Goal: Task Accomplishment & Management: Use online tool/utility

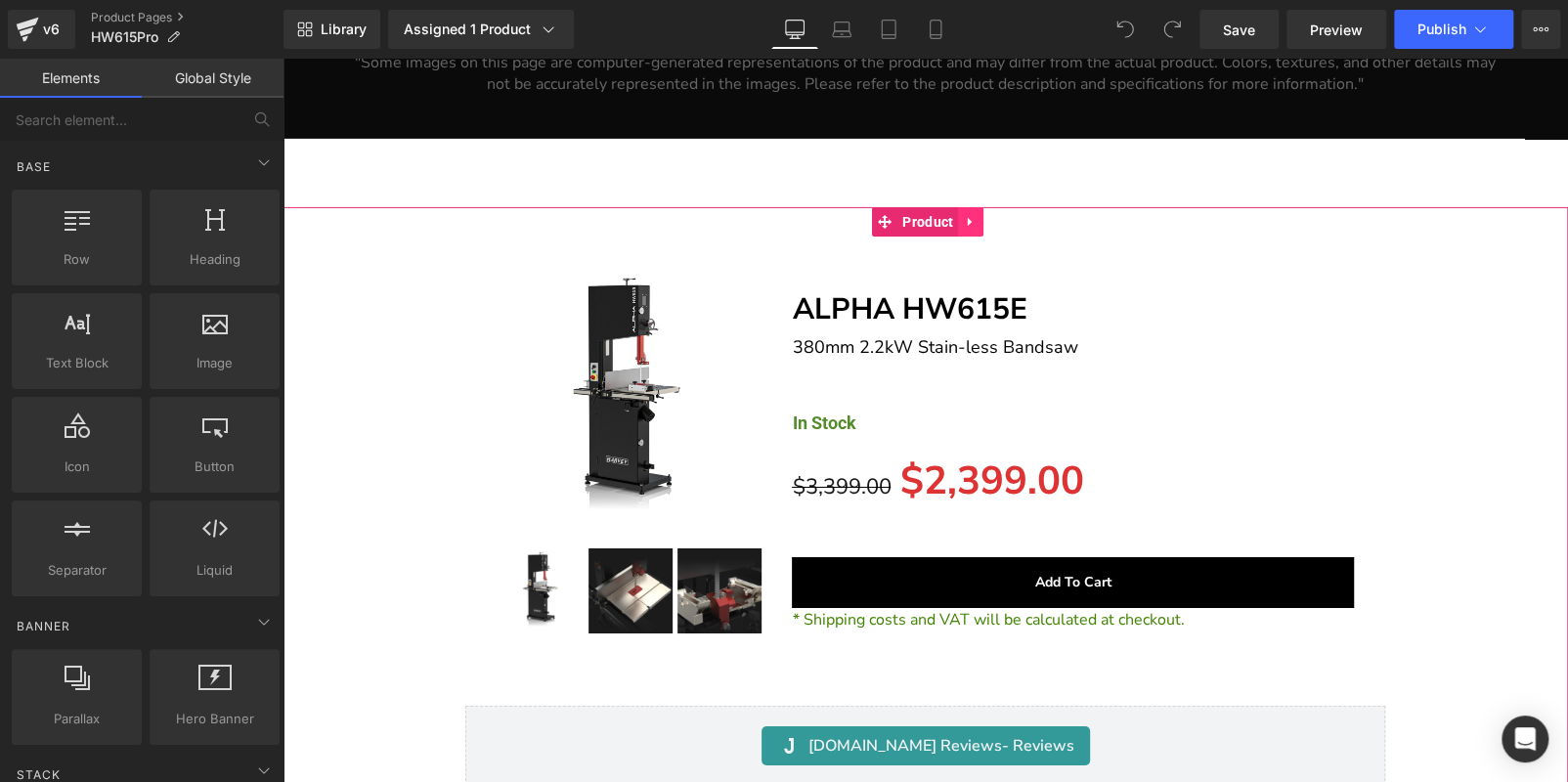
click at [975, 215] on icon at bounding box center [971, 222] width 14 height 15
click at [989, 215] on icon at bounding box center [984, 222] width 14 height 14
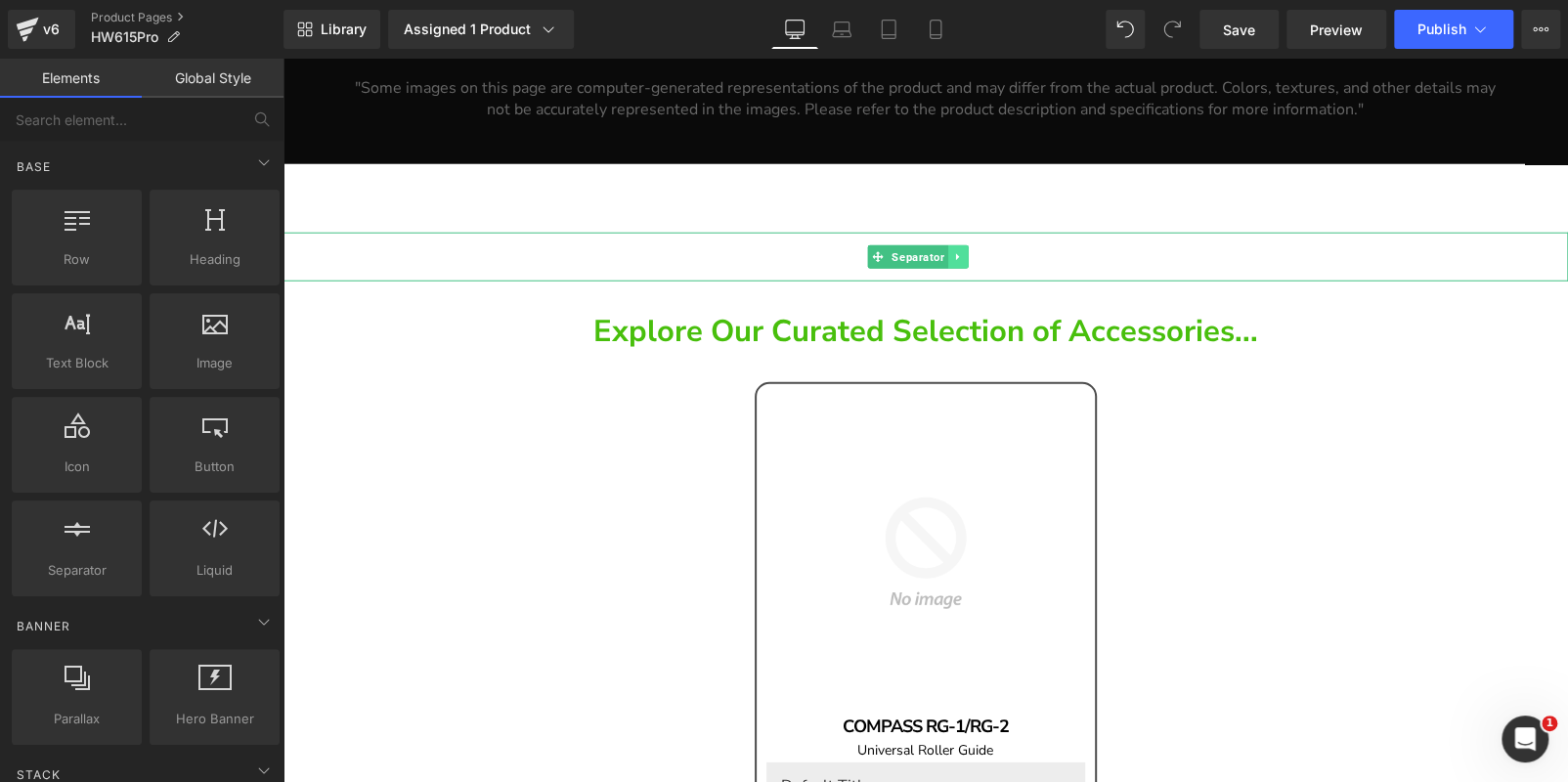
click at [965, 245] on link at bounding box center [958, 257] width 21 height 24
click at [970, 251] on icon at bounding box center [968, 256] width 11 height 11
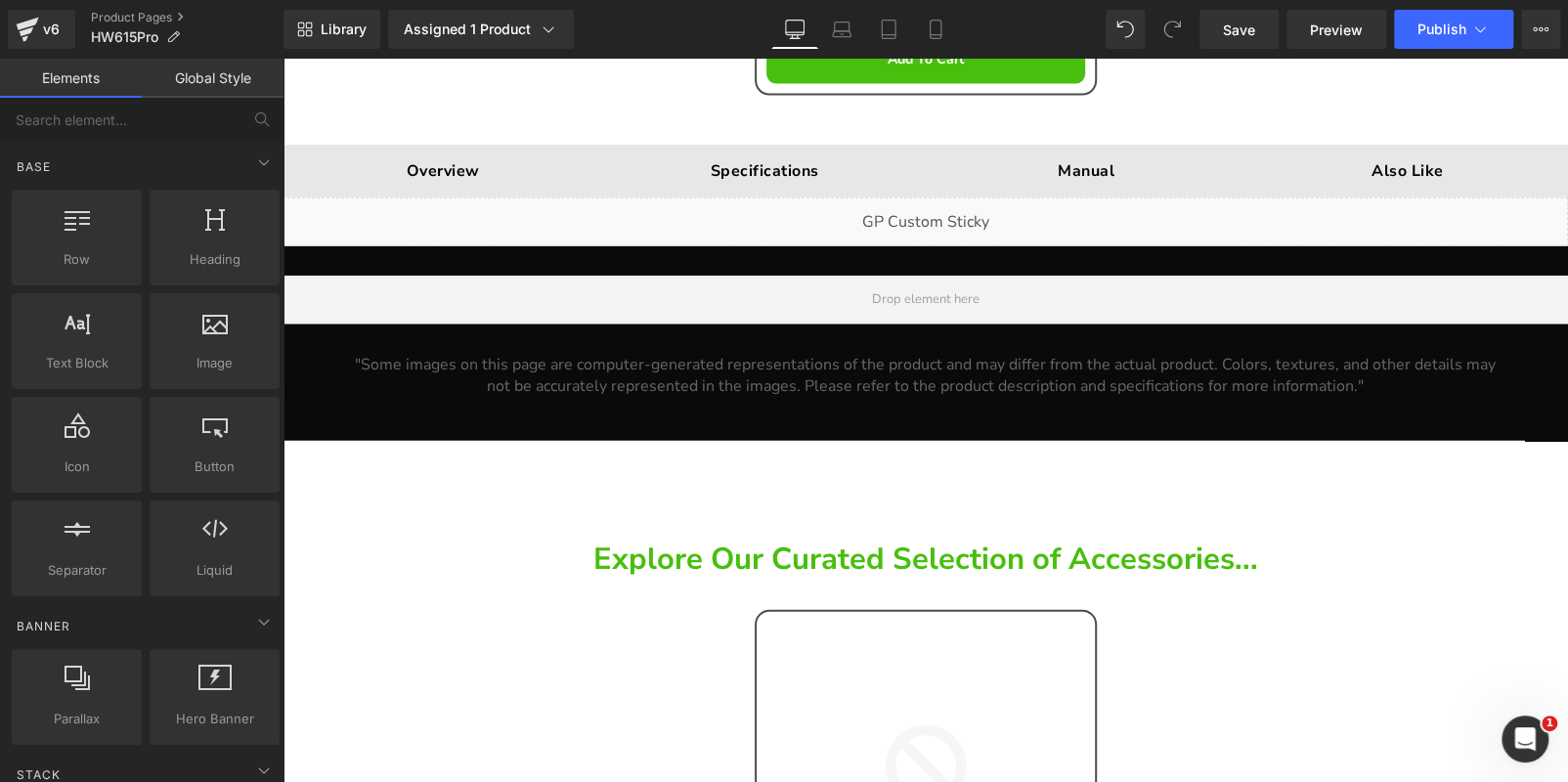
scroll to position [26889, 0]
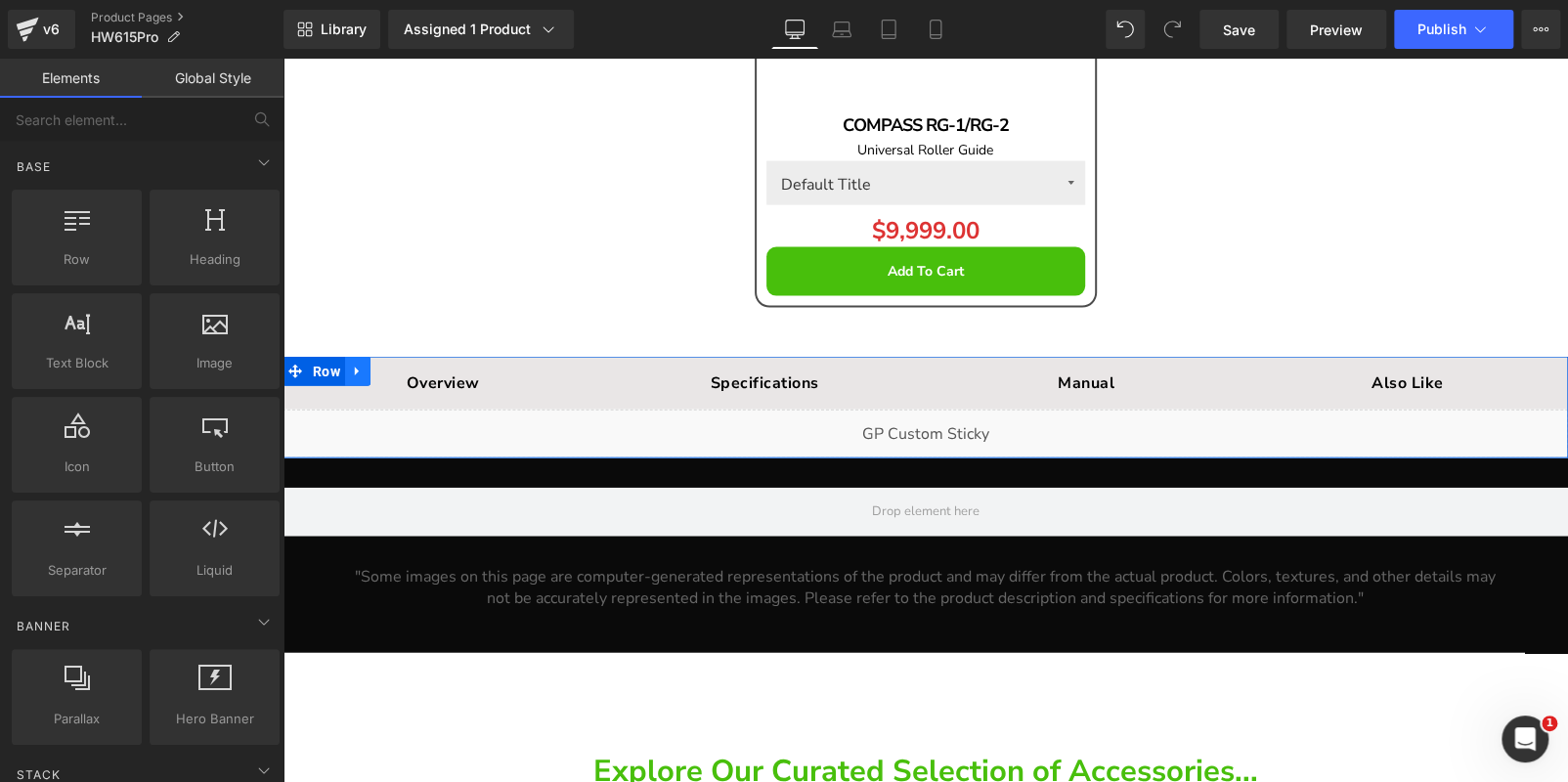
click at [345, 357] on link at bounding box center [358, 371] width 26 height 30
click at [404, 364] on icon at bounding box center [409, 371] width 14 height 14
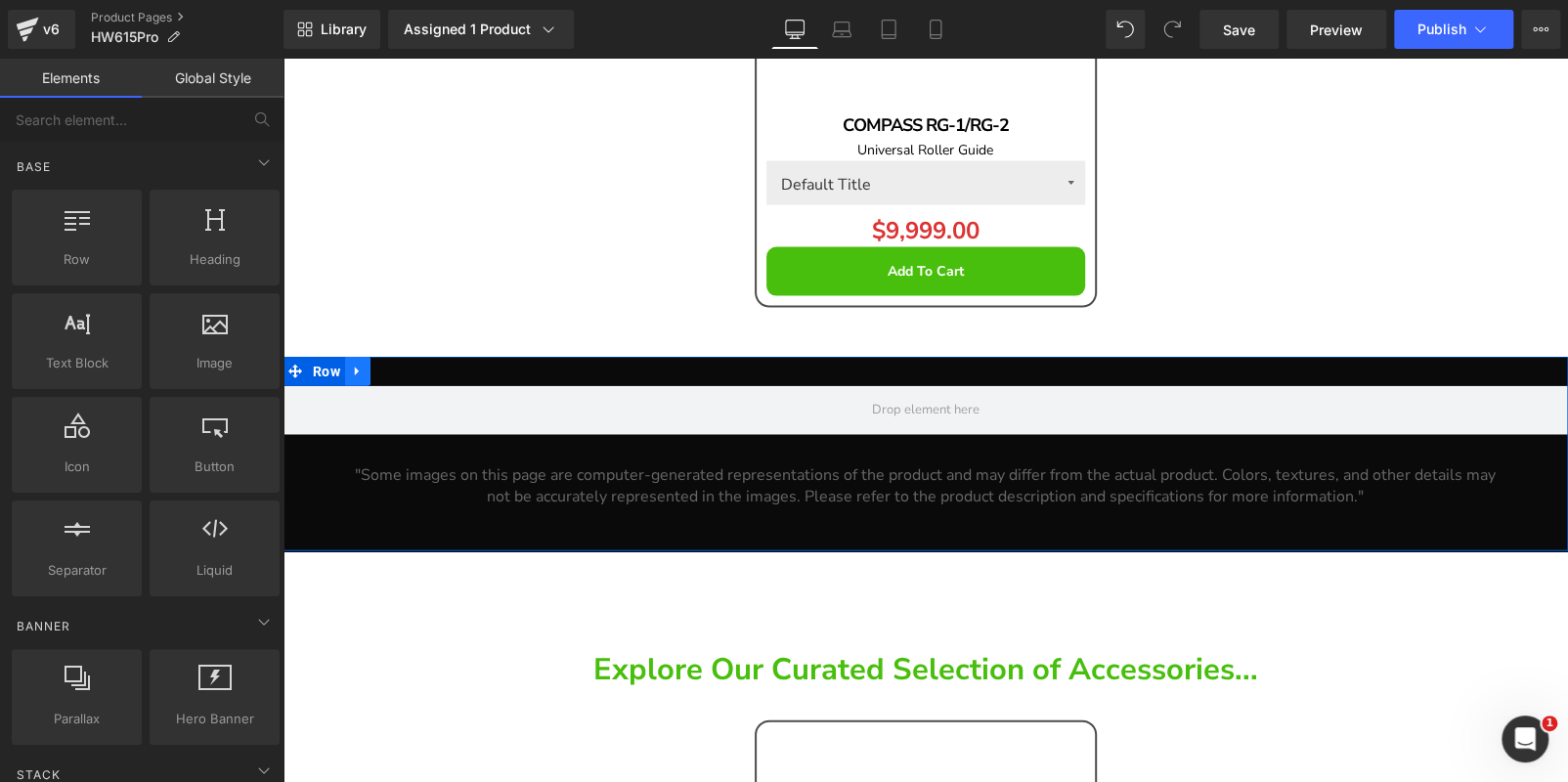
click at [357, 363] on icon at bounding box center [358, 370] width 14 height 15
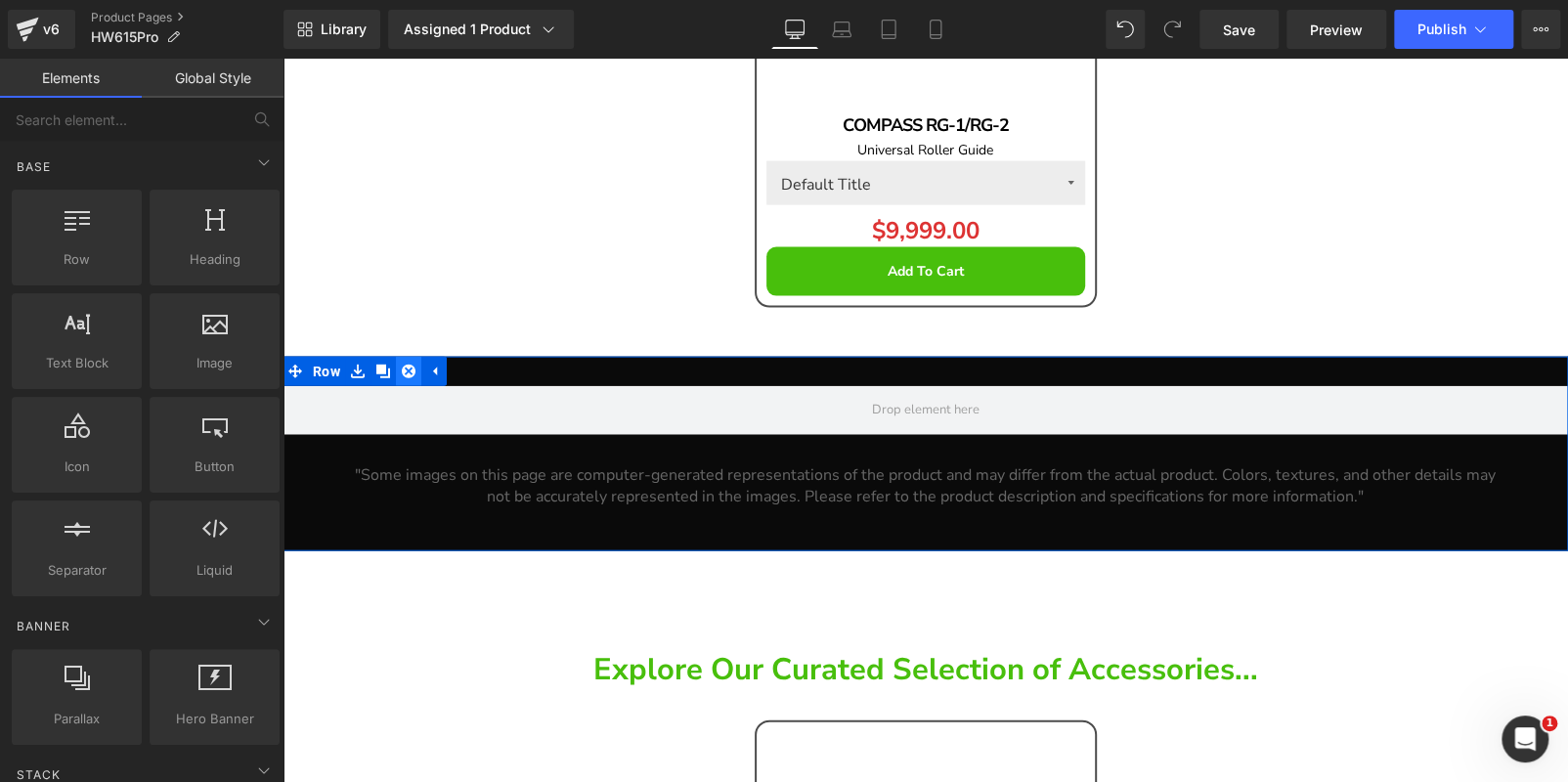
click at [404, 364] on icon at bounding box center [409, 371] width 14 height 14
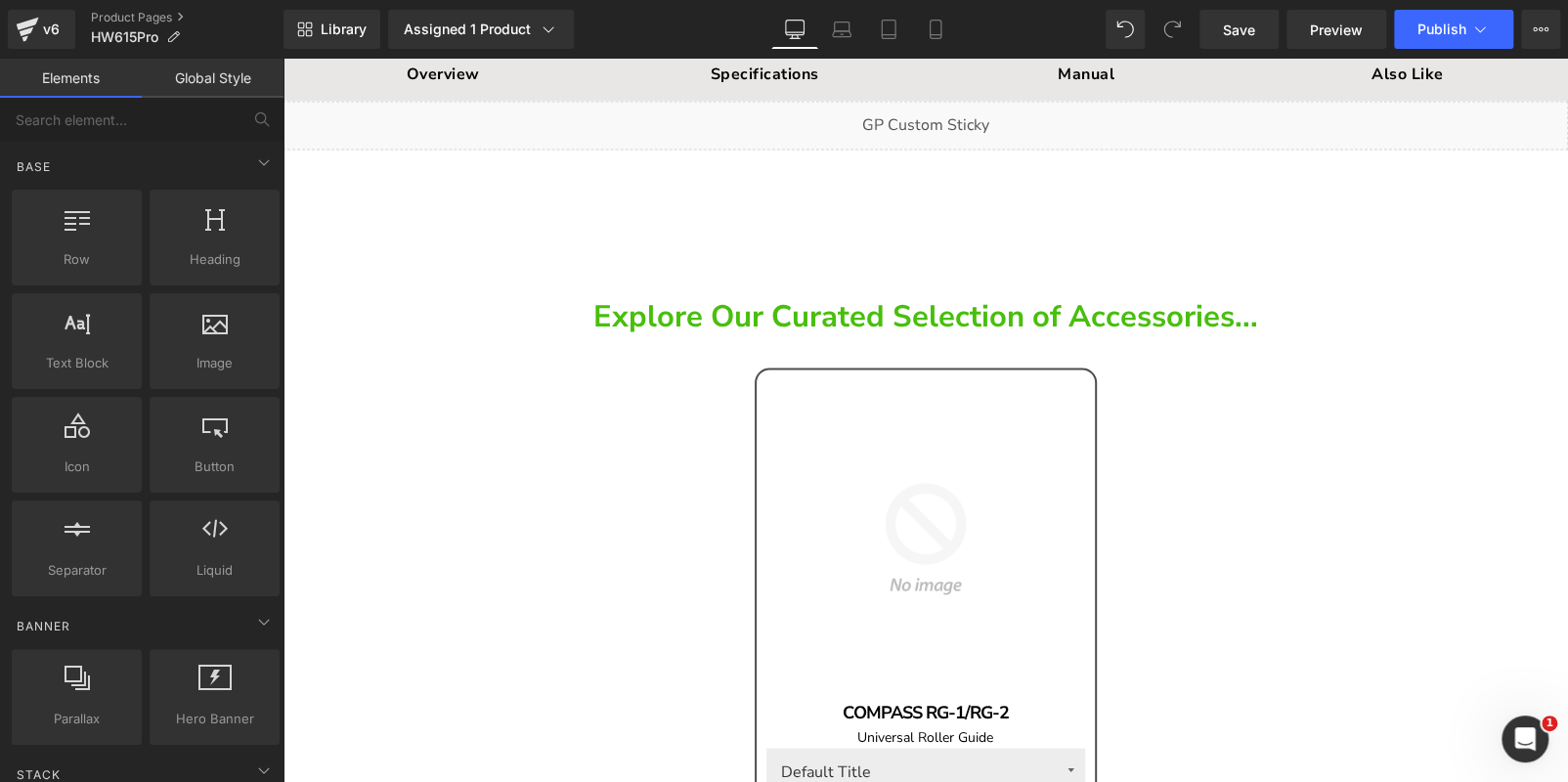
scroll to position [25717, 0]
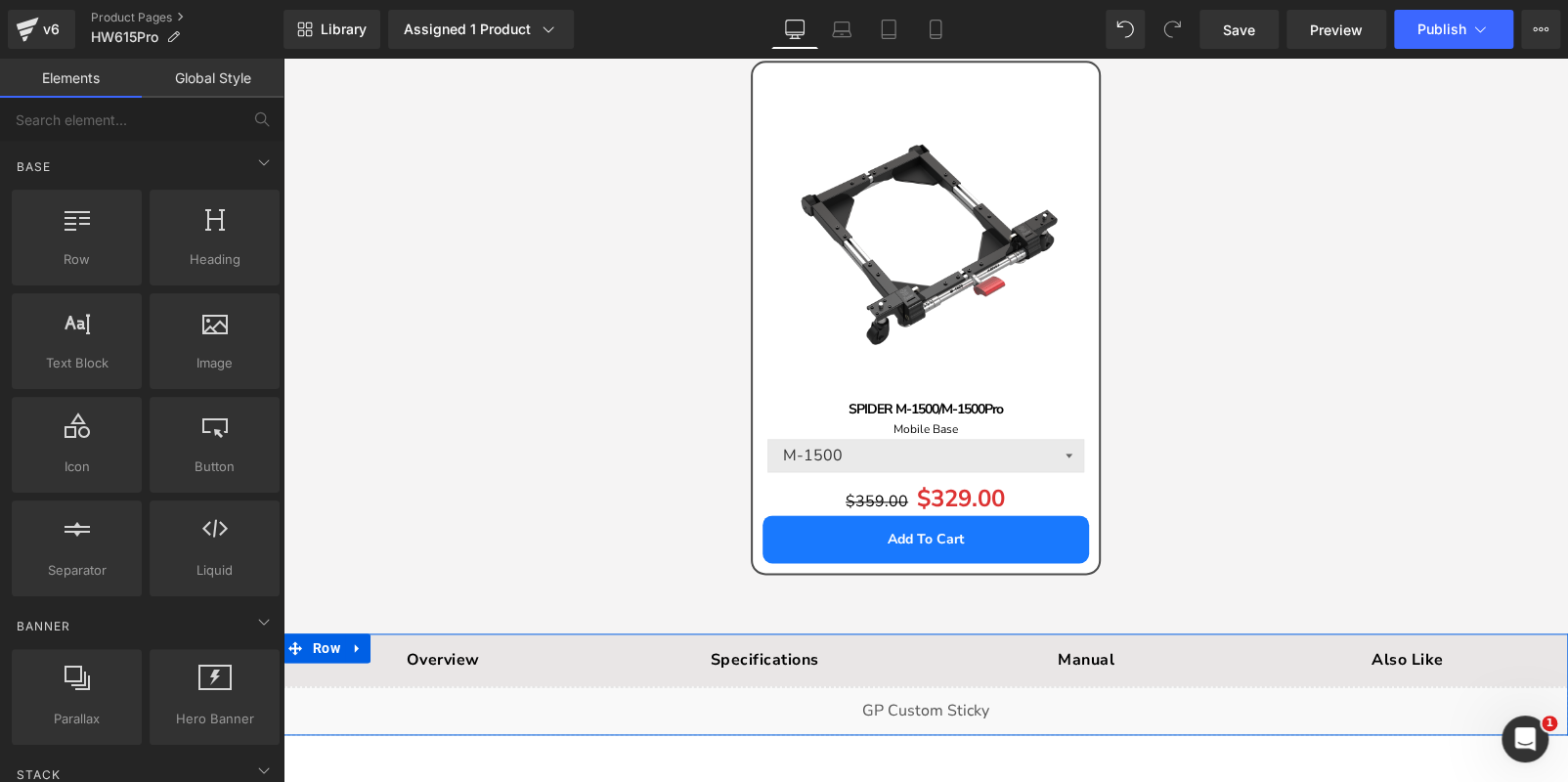
drag, startPoint x: 348, startPoint y: 616, endPoint x: 359, endPoint y: 617, distance: 11.0
click at [352, 641] on icon at bounding box center [358, 648] width 14 height 15
click at [402, 641] on icon at bounding box center [409, 648] width 14 height 14
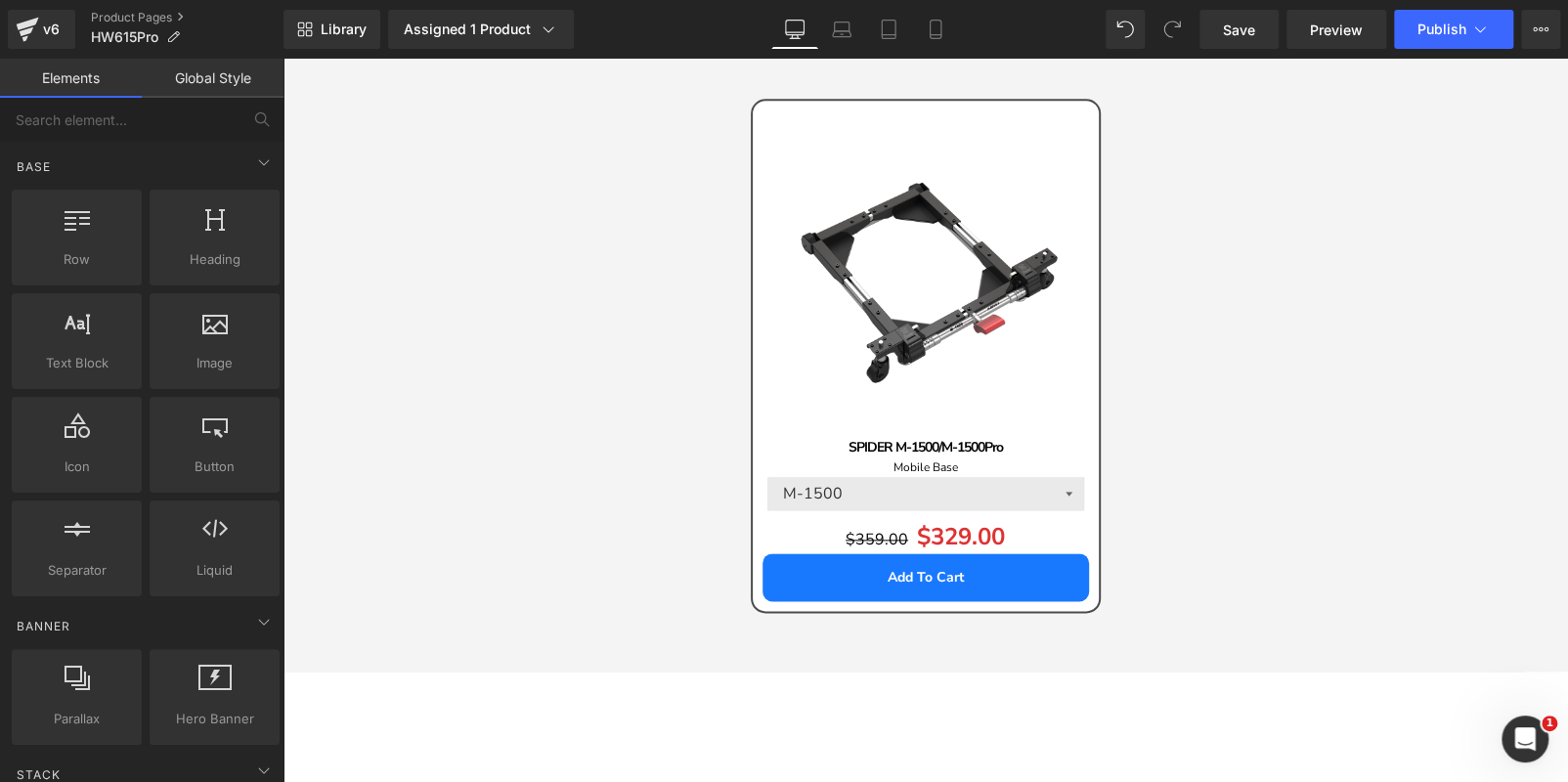
scroll to position [25912, 0]
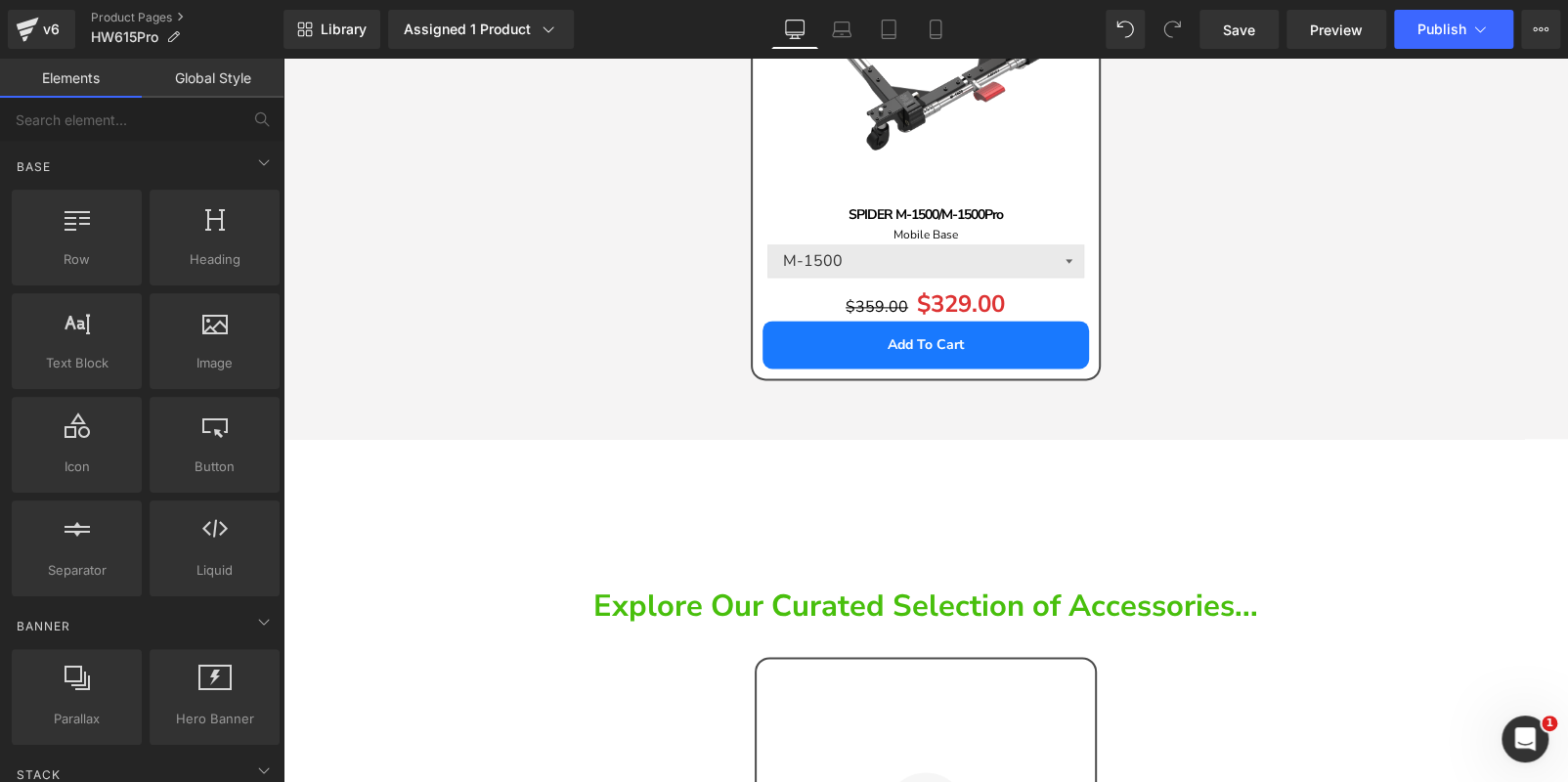
click at [743, 586] on b "Explore Our Curated Selection of Accessories..." at bounding box center [925, 607] width 665 height 41
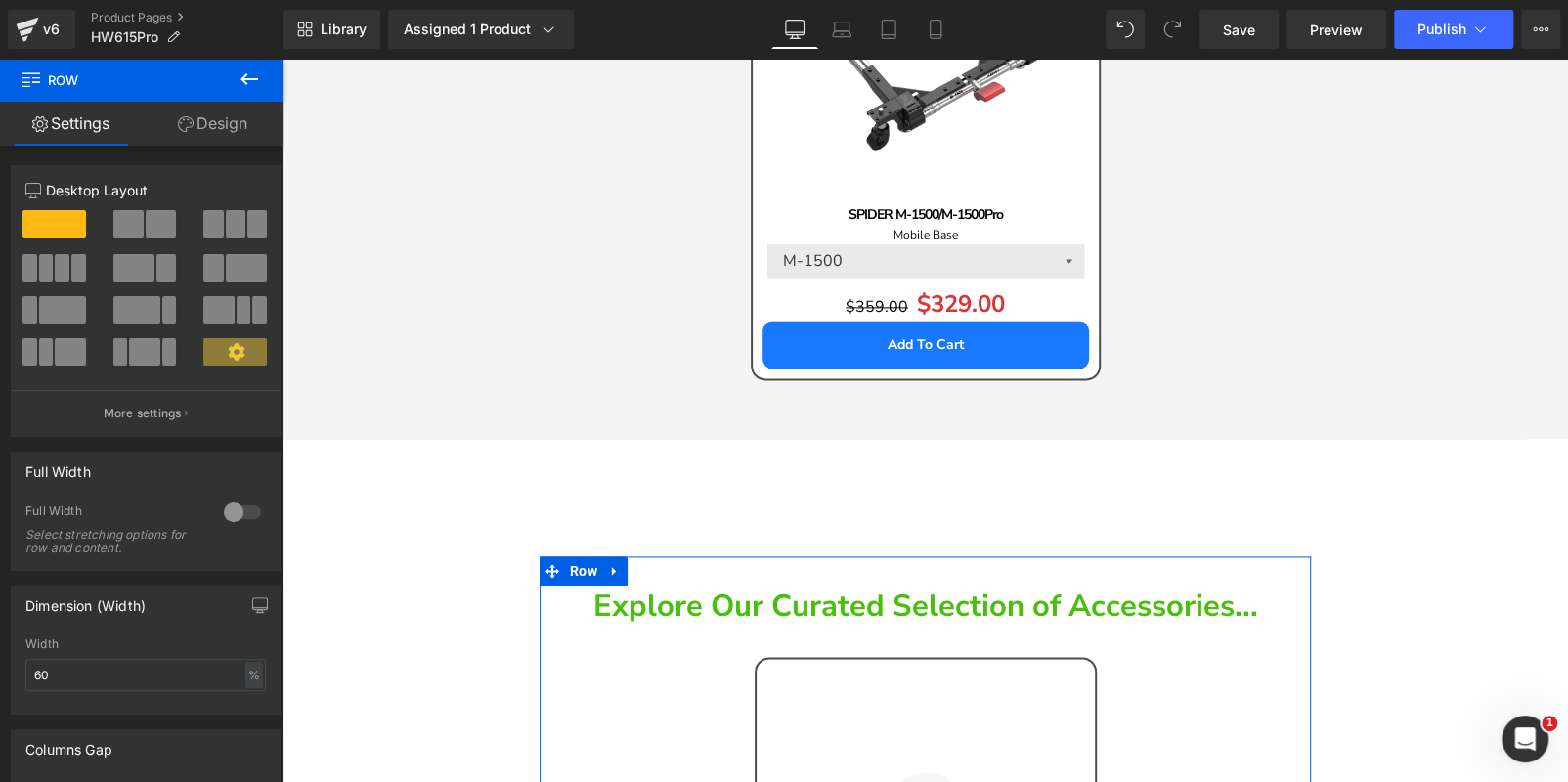
click at [615, 564] on icon at bounding box center [615, 571] width 14 height 15
click at [662, 564] on icon at bounding box center [666, 571] width 14 height 14
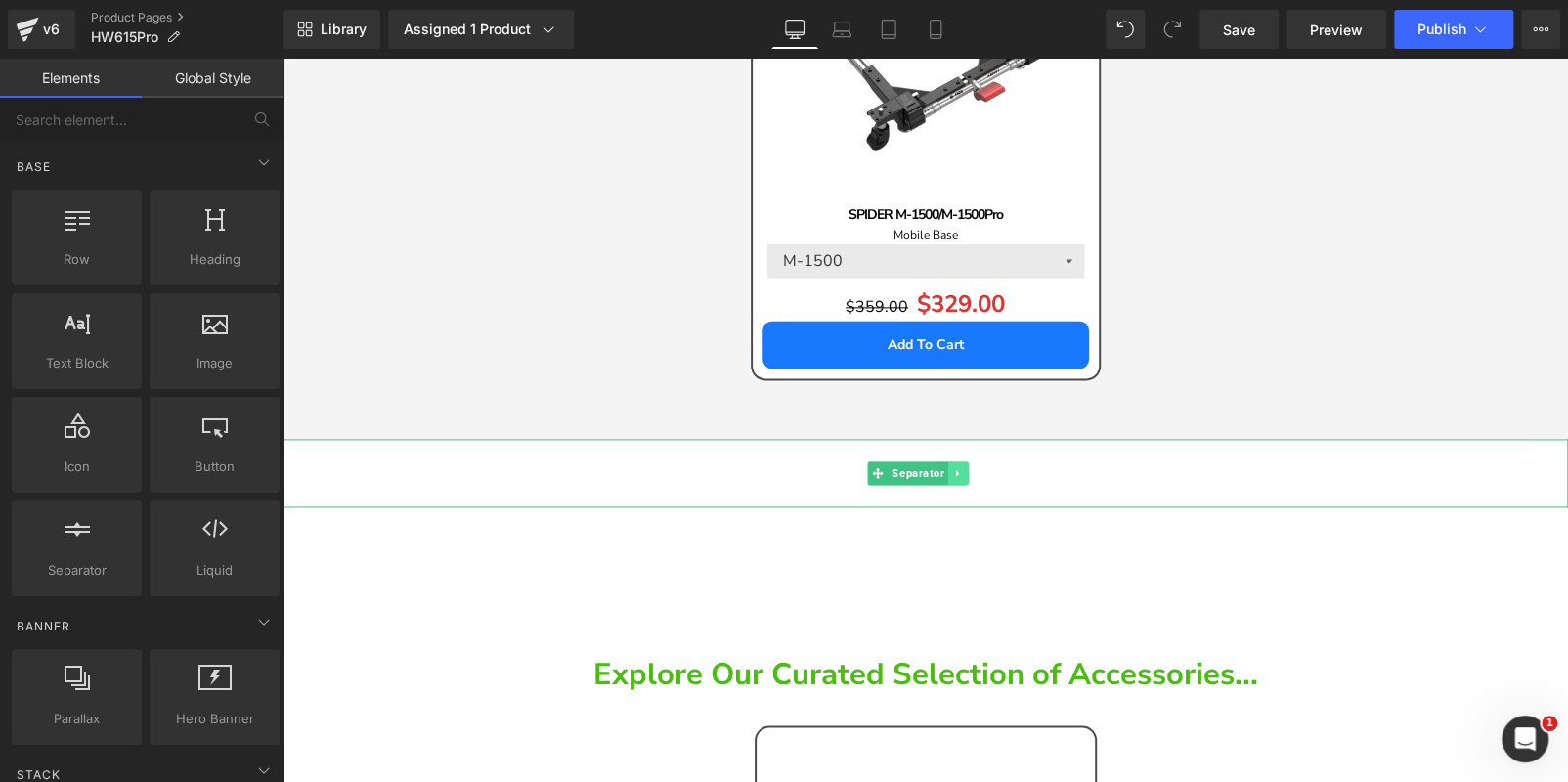
click at [967, 461] on link at bounding box center [958, 473] width 21 height 24
click at [970, 468] on icon at bounding box center [968, 473] width 11 height 11
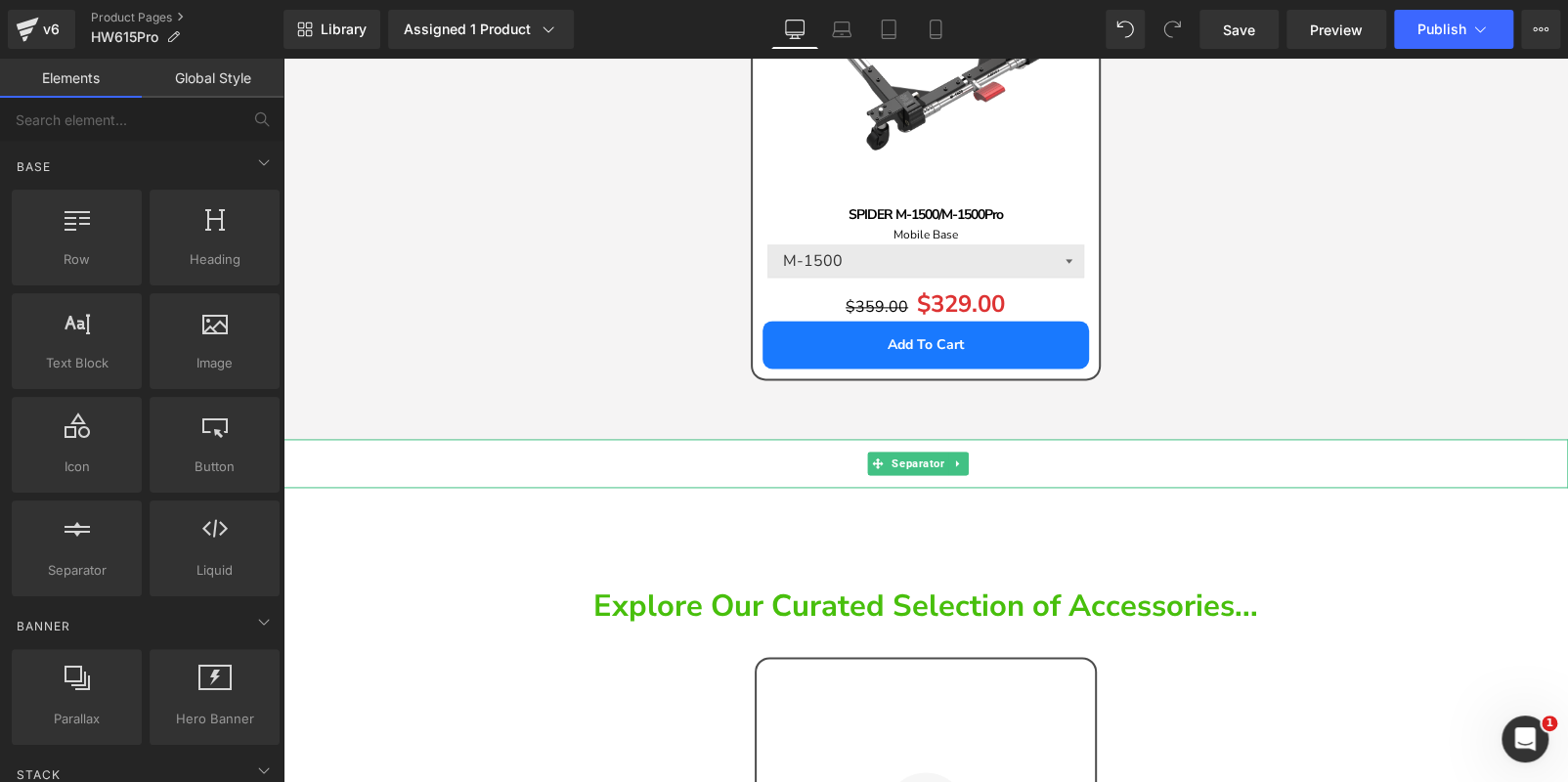
click at [969, 452] on link at bounding box center [958, 464] width 21 height 24
click at [970, 452] on link at bounding box center [968, 464] width 21 height 24
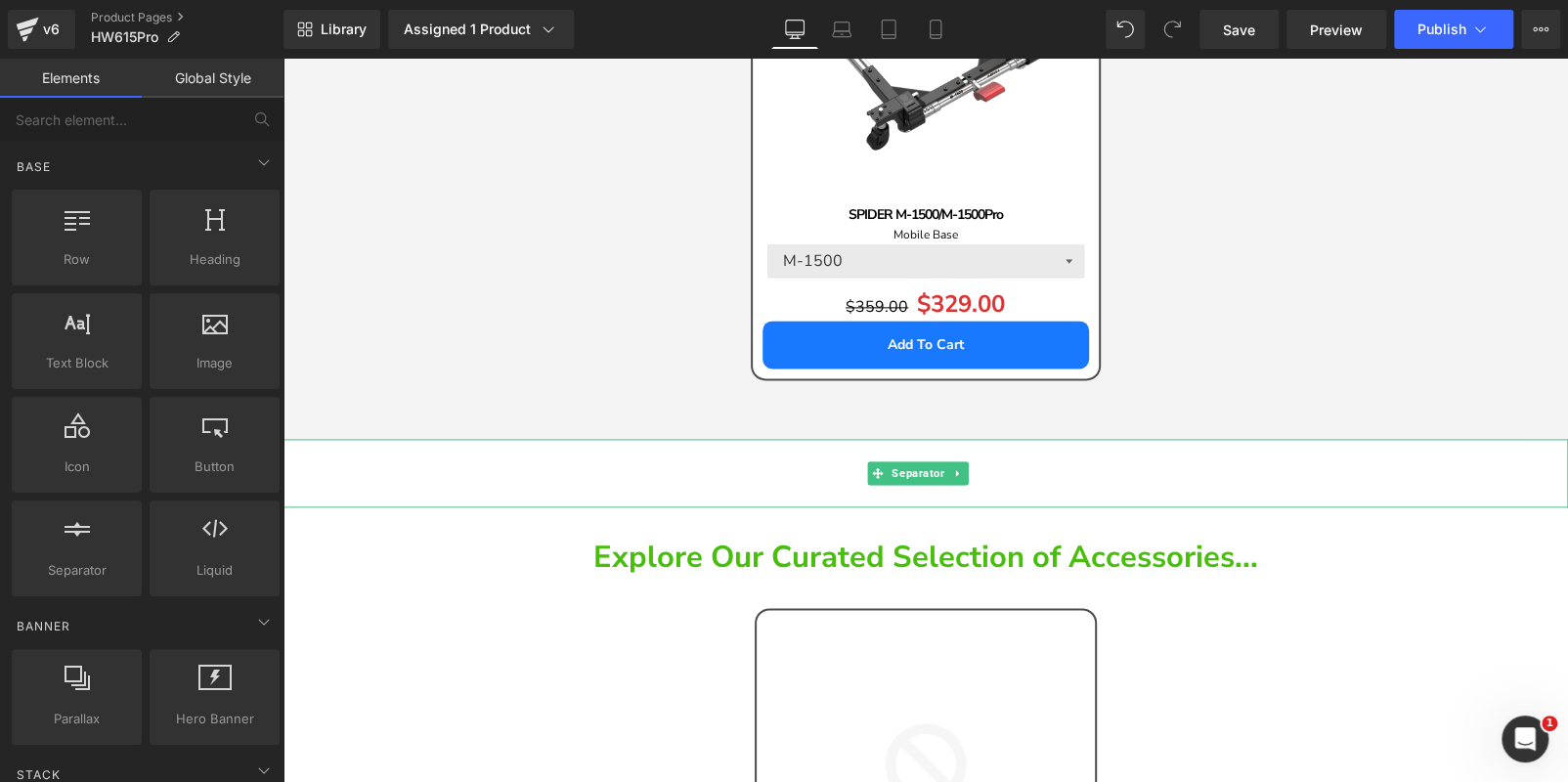
click at [969, 461] on link at bounding box center [958, 473] width 21 height 24
click at [970, 468] on icon at bounding box center [968, 473] width 11 height 11
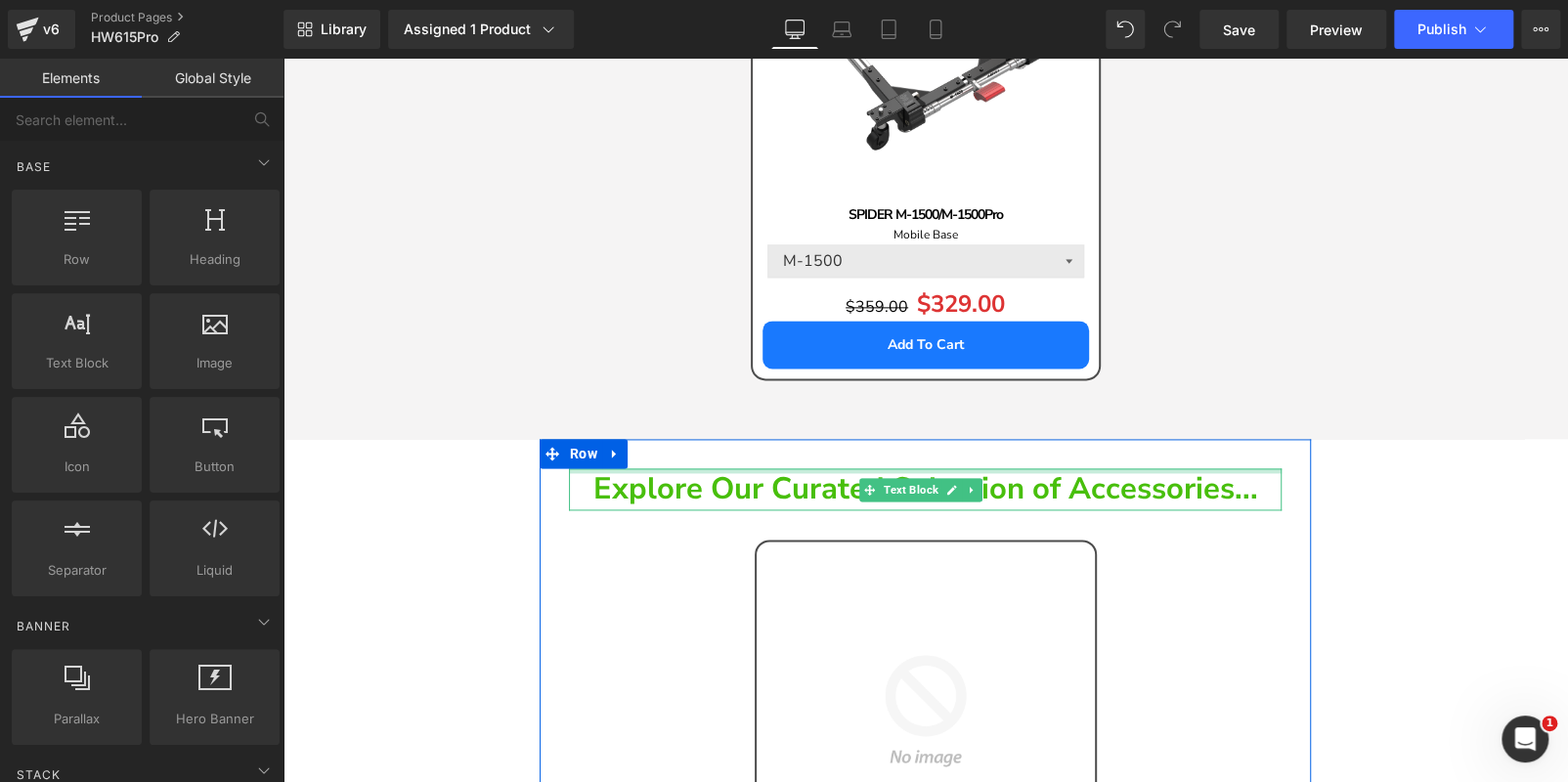
click at [970, 468] on div at bounding box center [926, 470] width 713 height 5
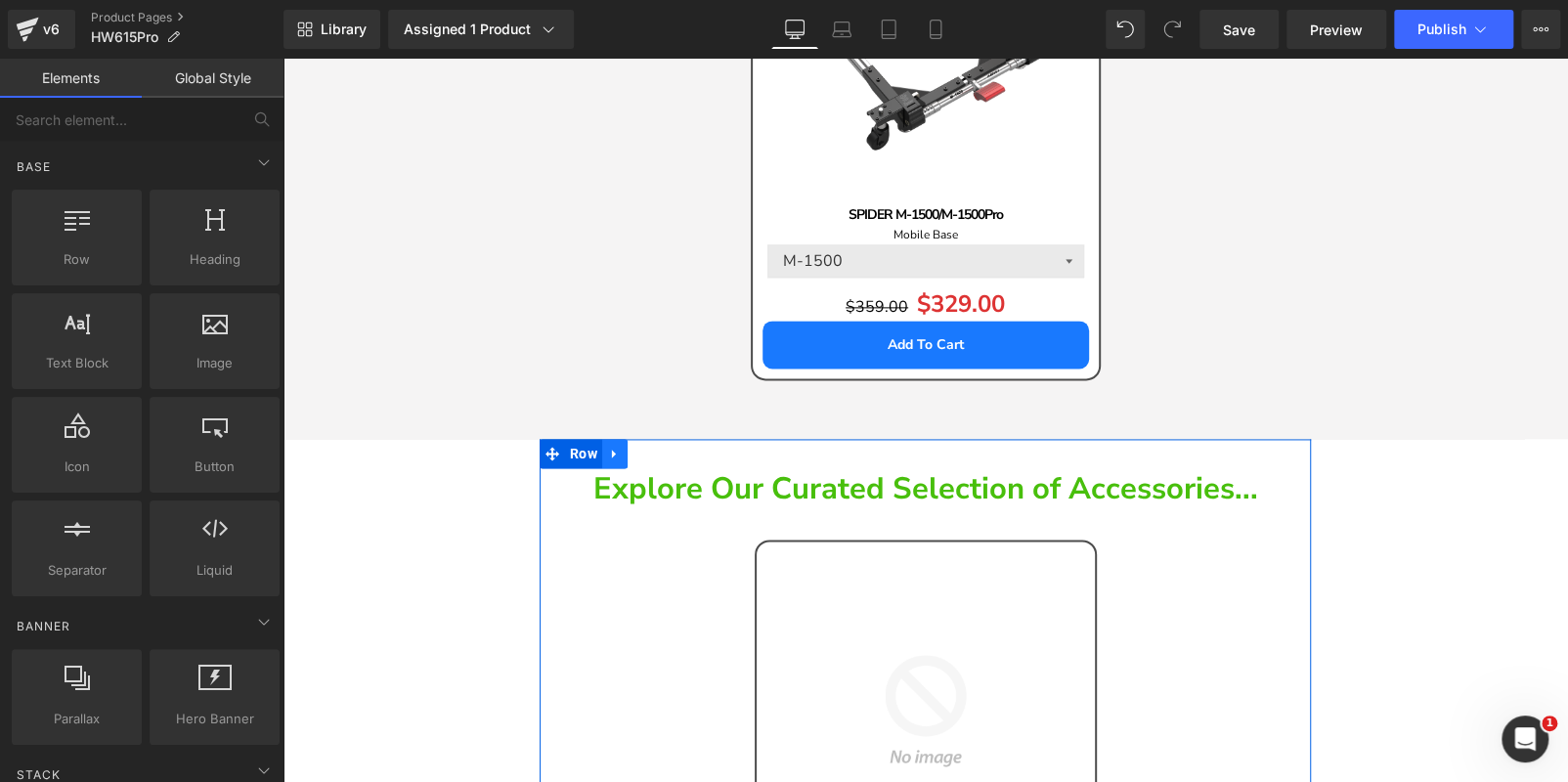
click at [620, 447] on icon at bounding box center [615, 454] width 14 height 15
click at [663, 447] on icon at bounding box center [666, 454] width 14 height 14
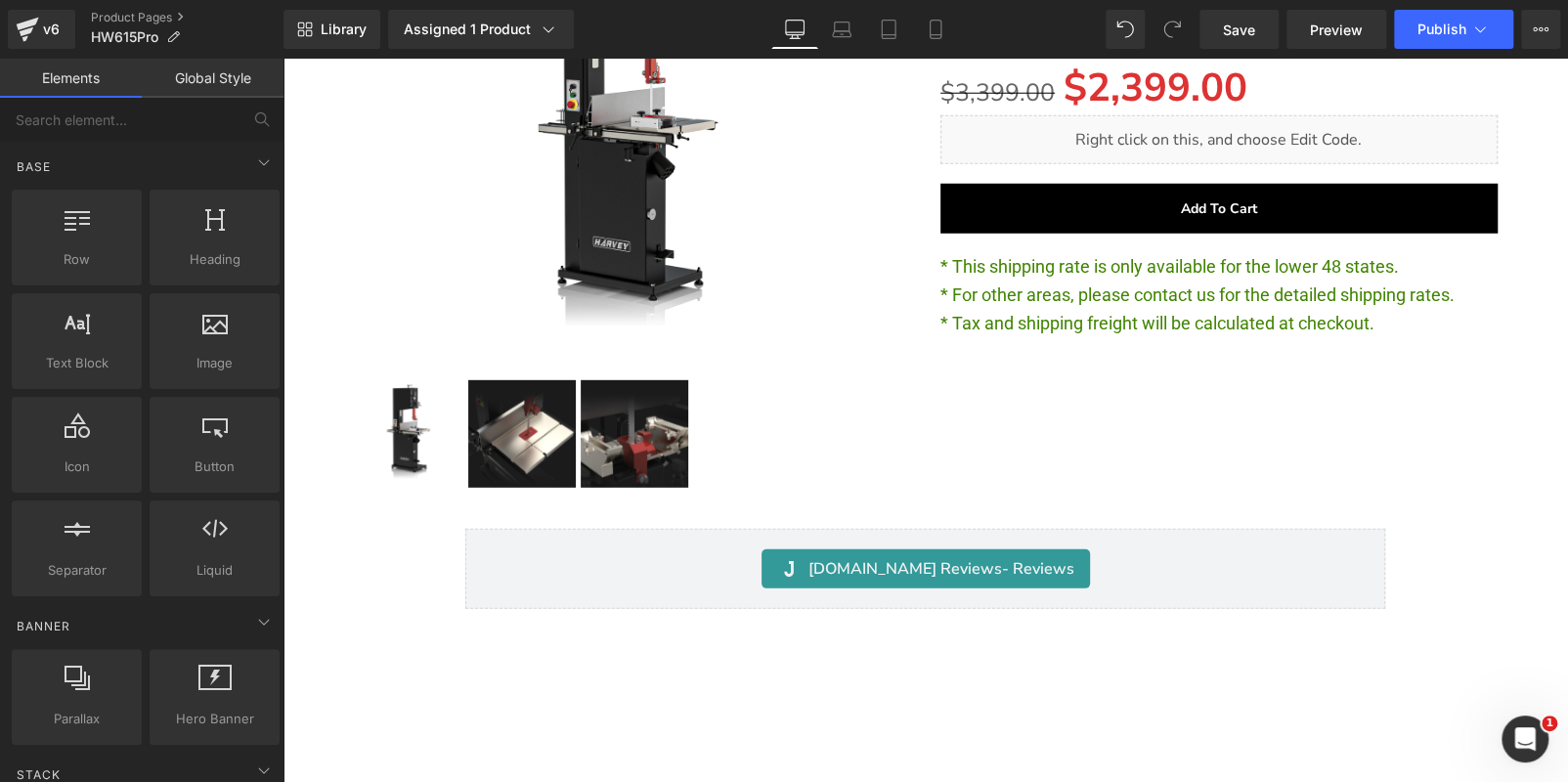
scroll to position [22979, 0]
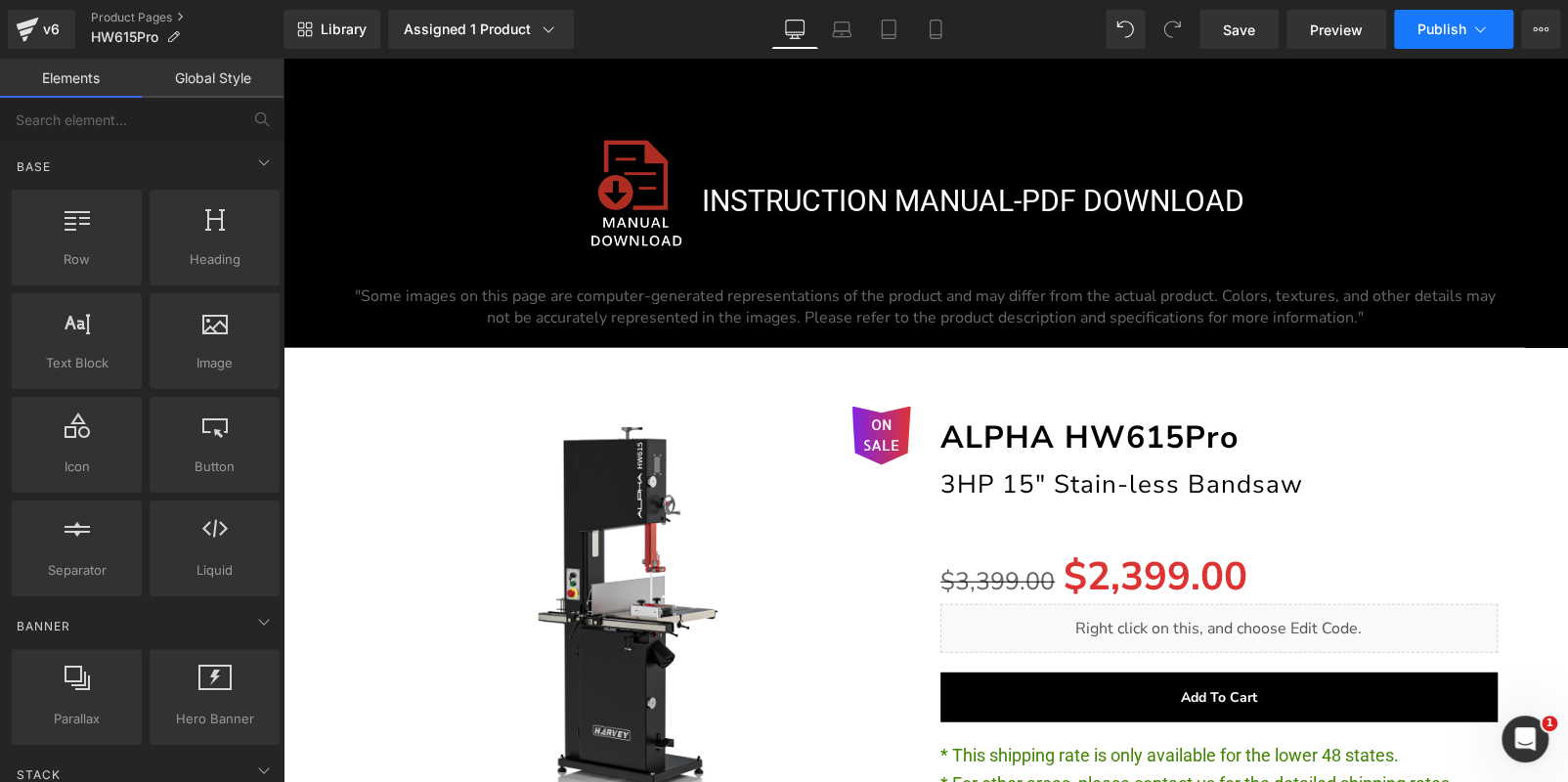
click at [1437, 36] on span "Publish" at bounding box center [1442, 30] width 49 height 16
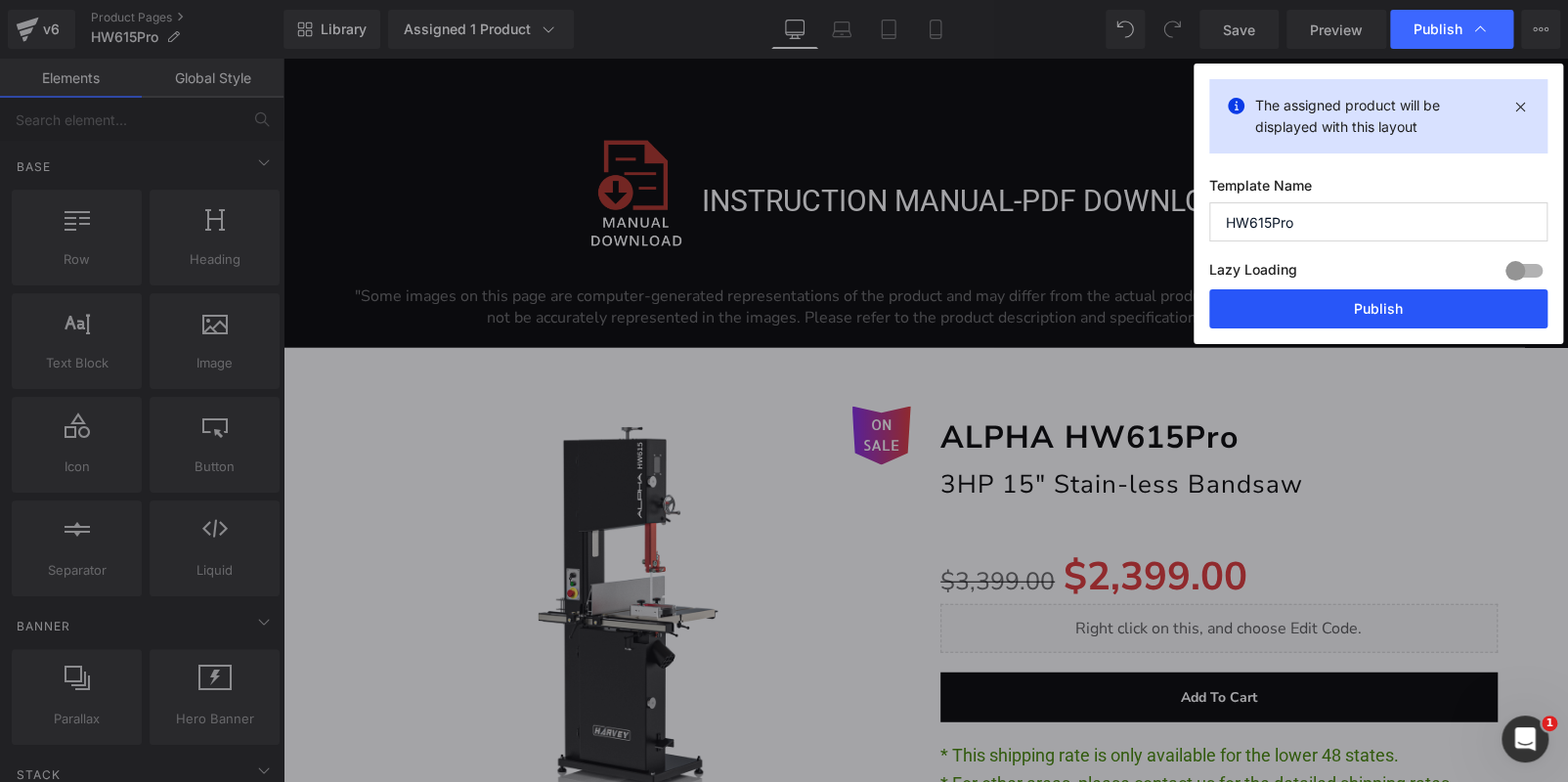
click at [1405, 315] on button "Publish" at bounding box center [1378, 309] width 338 height 39
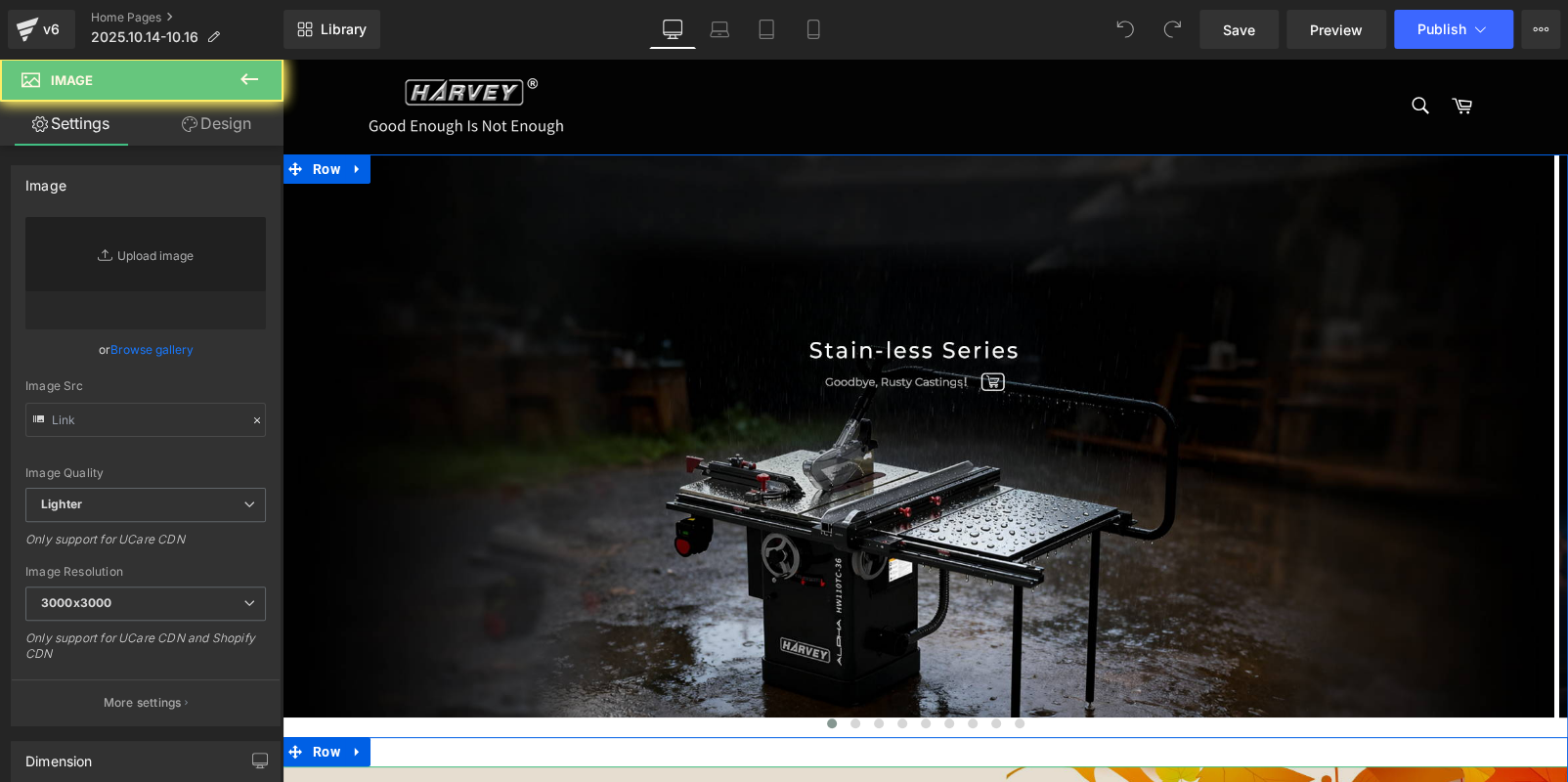
scroll to position [1172, 0]
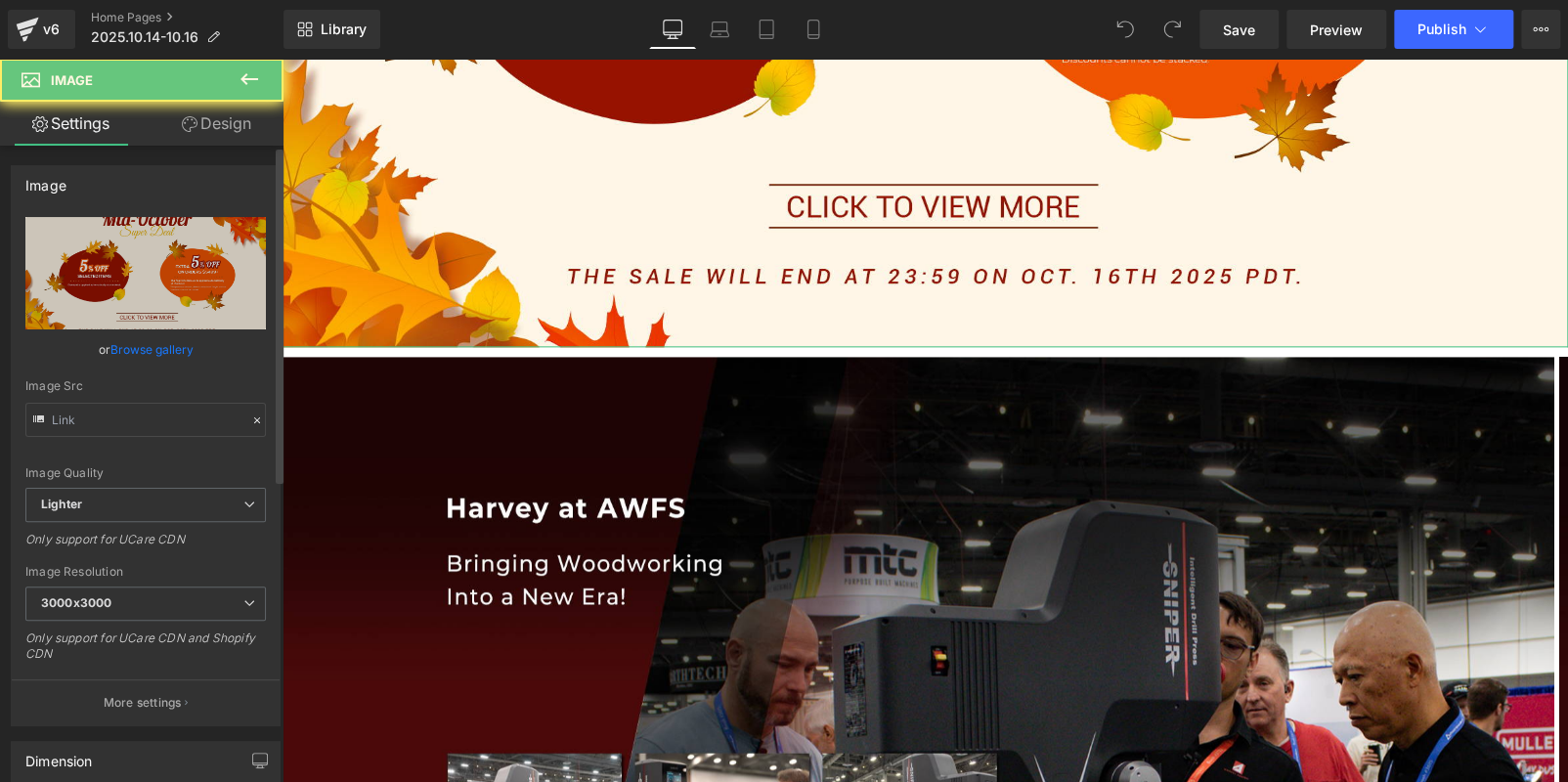
type input "https://ucarecdn.com/798bc136-b8fc-43d3-b2f2-5afc5b8f940d/-/format/auto/-/previ…"
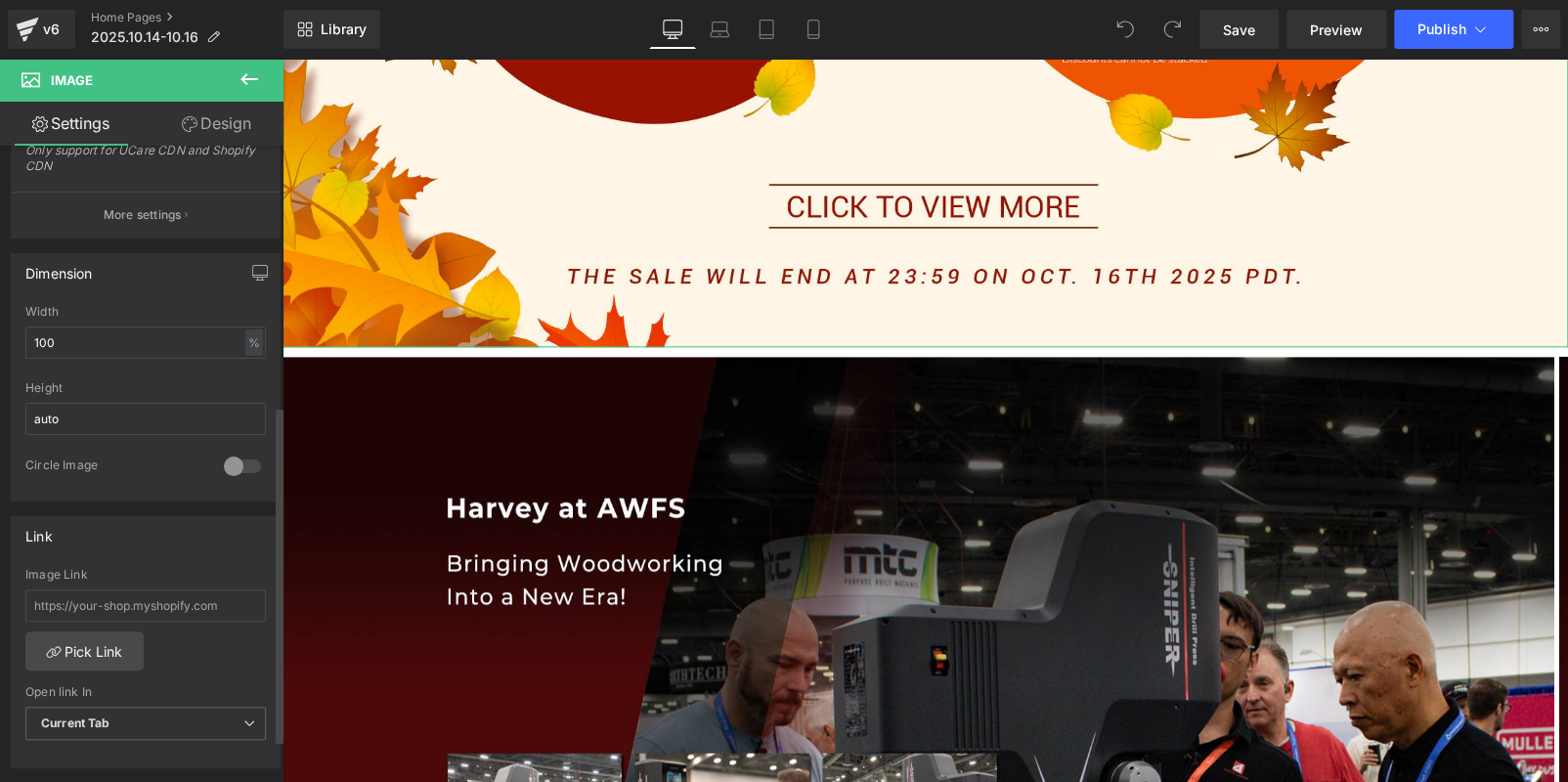
scroll to position [489, 0]
click at [129, 634] on link "Pick Link" at bounding box center [85, 650] width 118 height 39
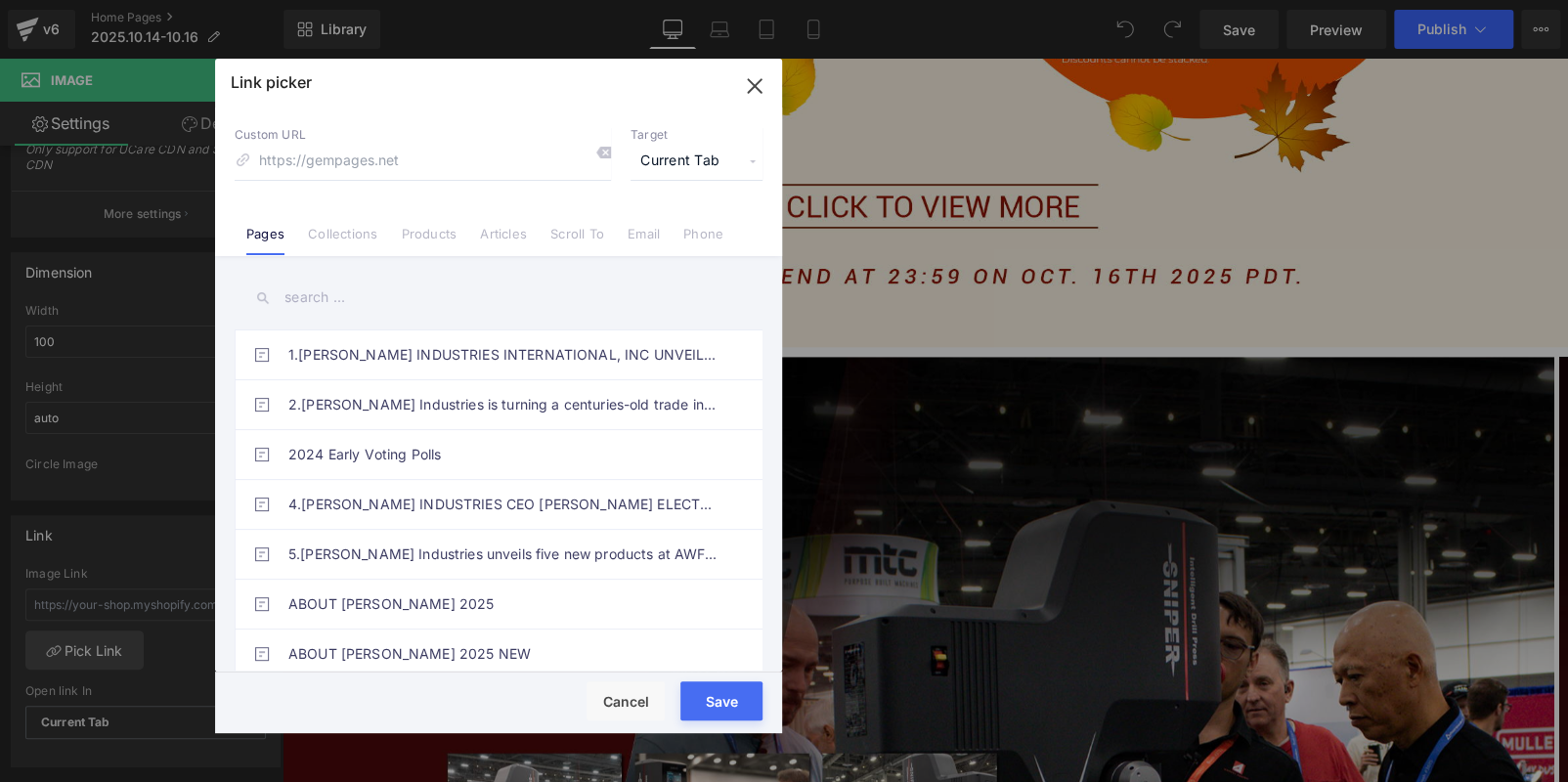
click at [360, 285] on input "text" at bounding box center [498, 297] width 528 height 44
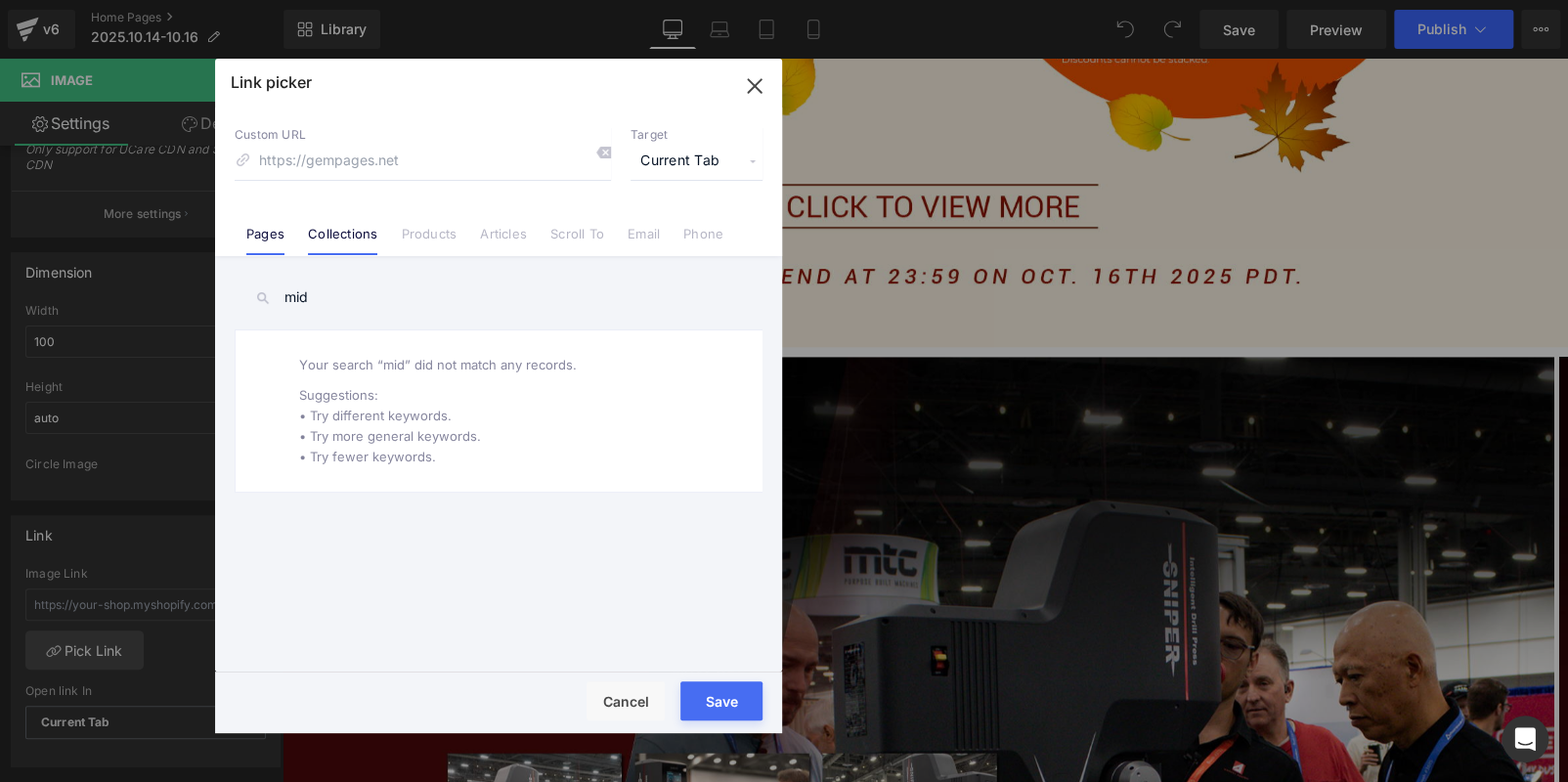
click at [347, 238] on link "Collections" at bounding box center [343, 240] width 69 height 30
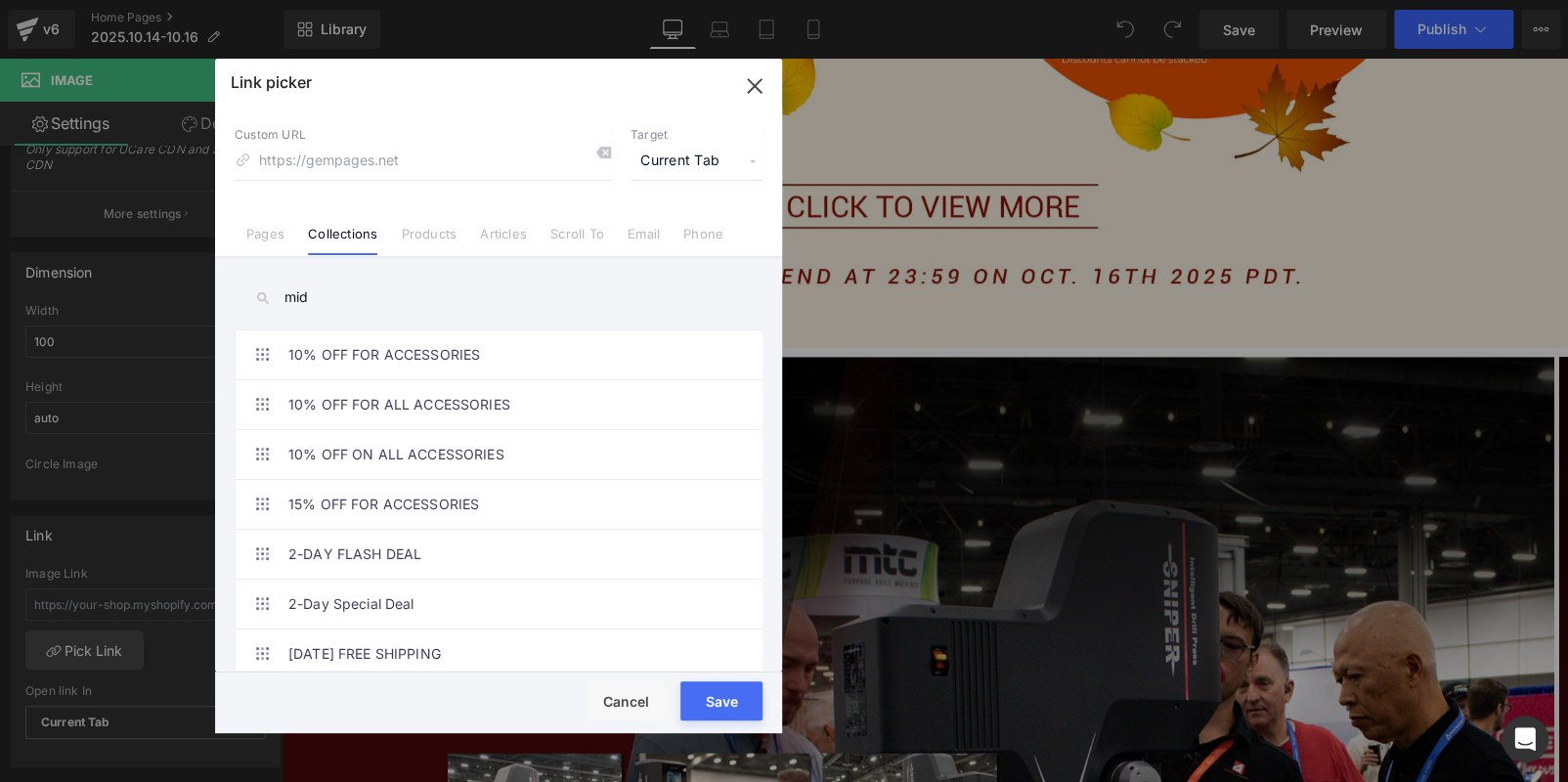
click at [355, 299] on input "mid" at bounding box center [498, 297] width 528 height 44
type input "m"
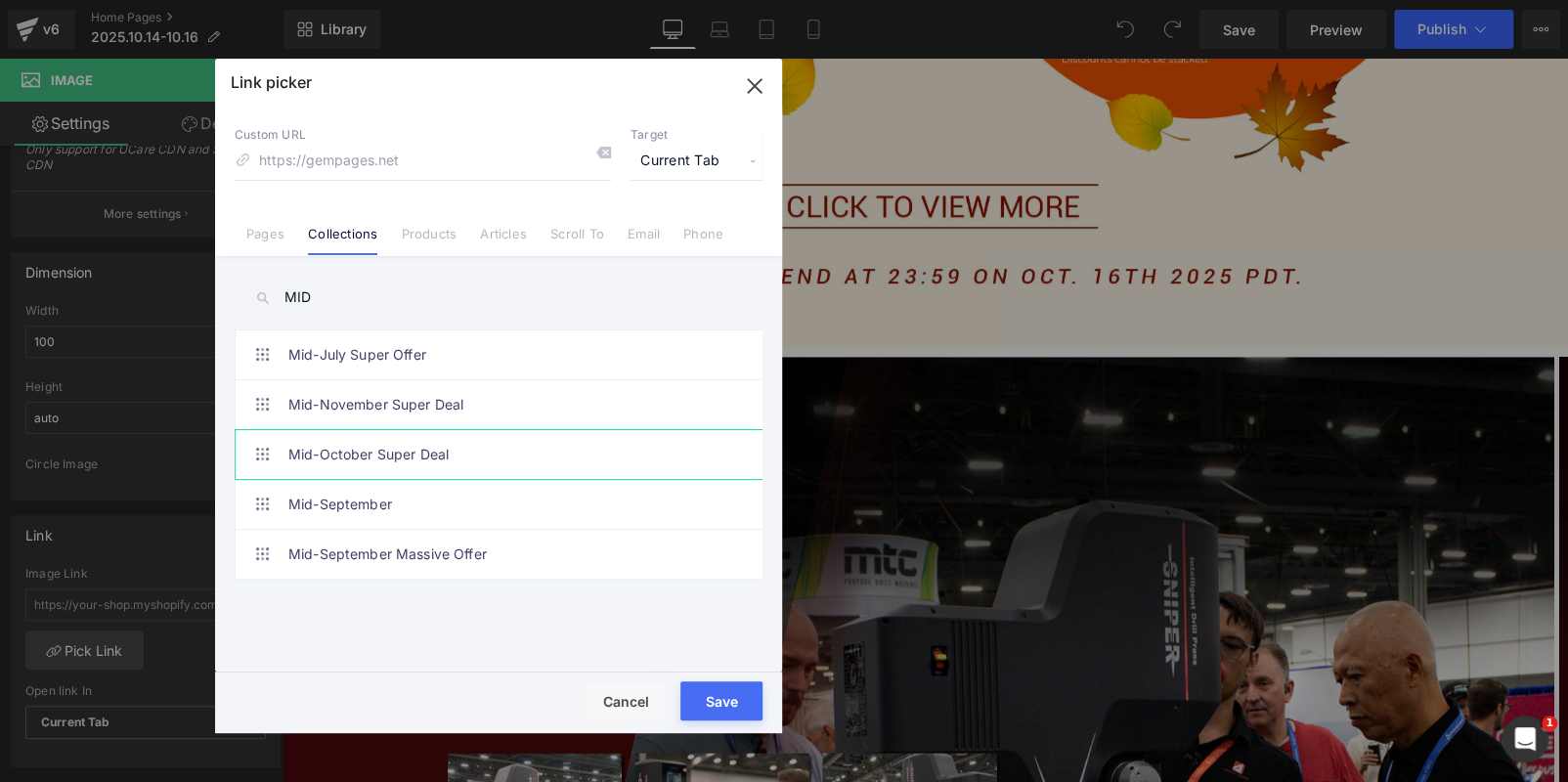
type input "MID"
click at [457, 448] on link "Mid-October Super Deal" at bounding box center [503, 455] width 430 height 49
type input "/collections/mid-october-super-deal"
click at [718, 690] on button "Save" at bounding box center [721, 701] width 82 height 39
type input "/collections/mid-october-super-deal"
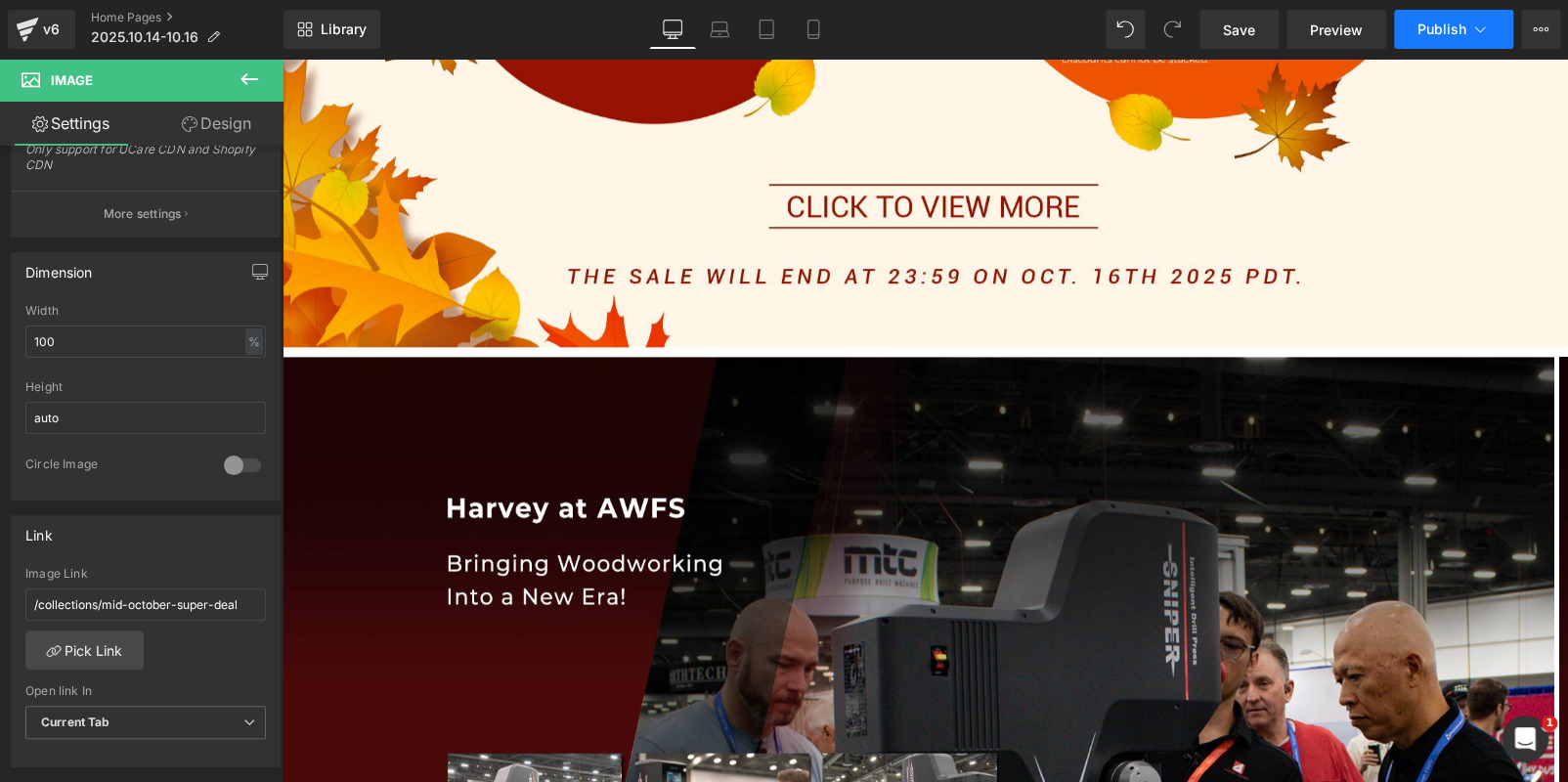
click at [1431, 23] on span "Publish" at bounding box center [1442, 30] width 49 height 16
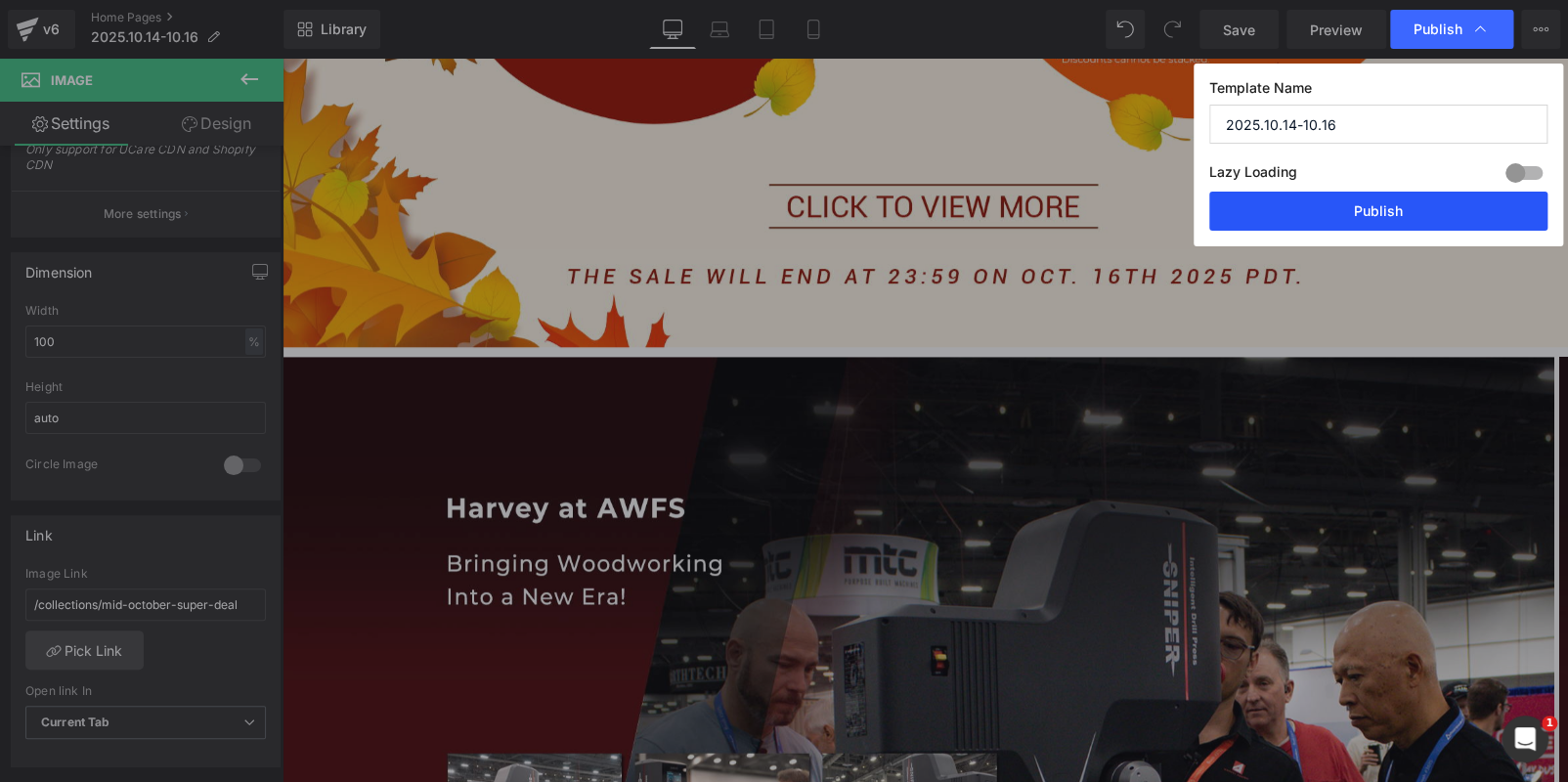
click at [1426, 208] on button "Publish" at bounding box center [1378, 212] width 338 height 39
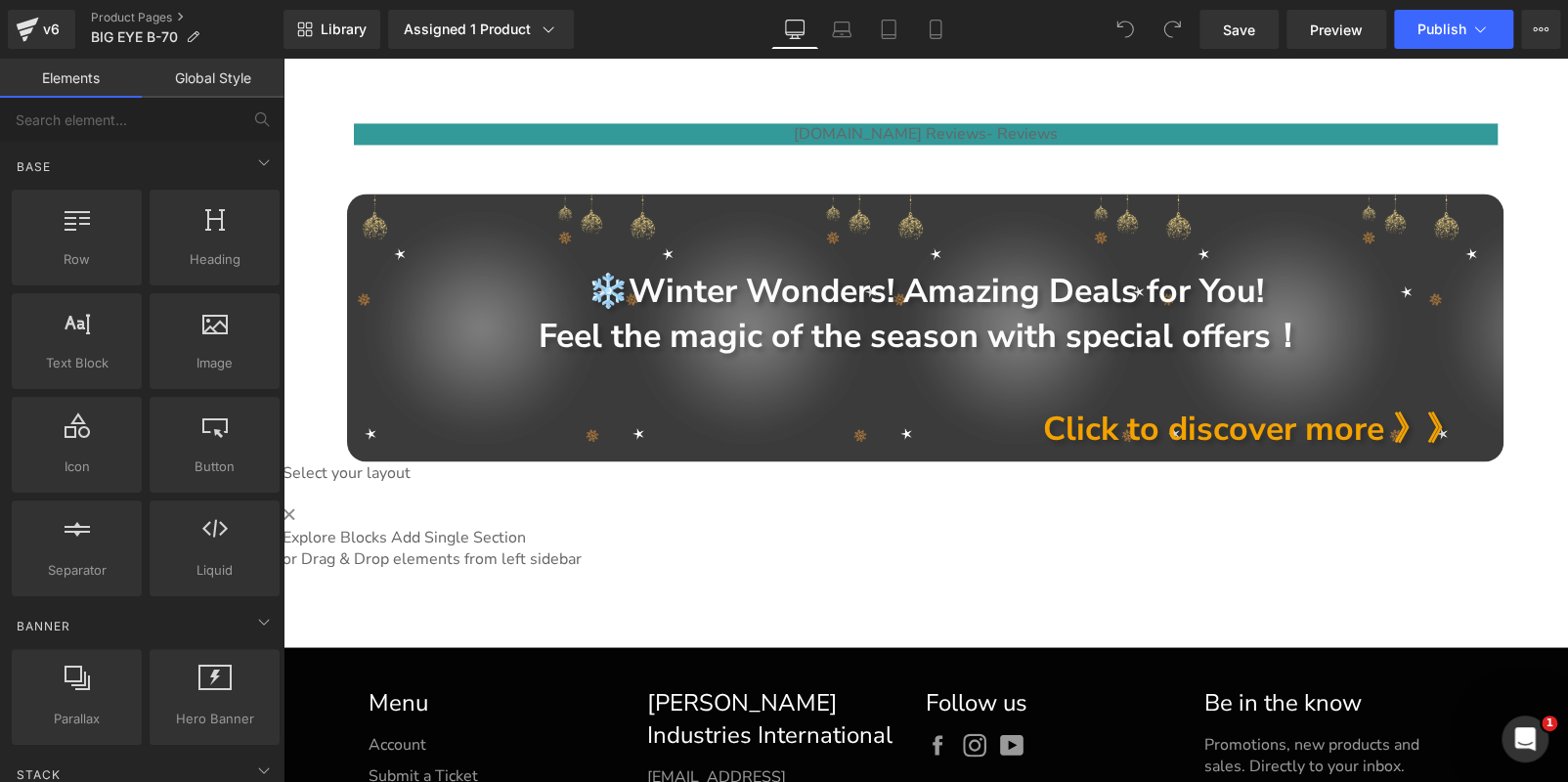
scroll to position [26303, 0]
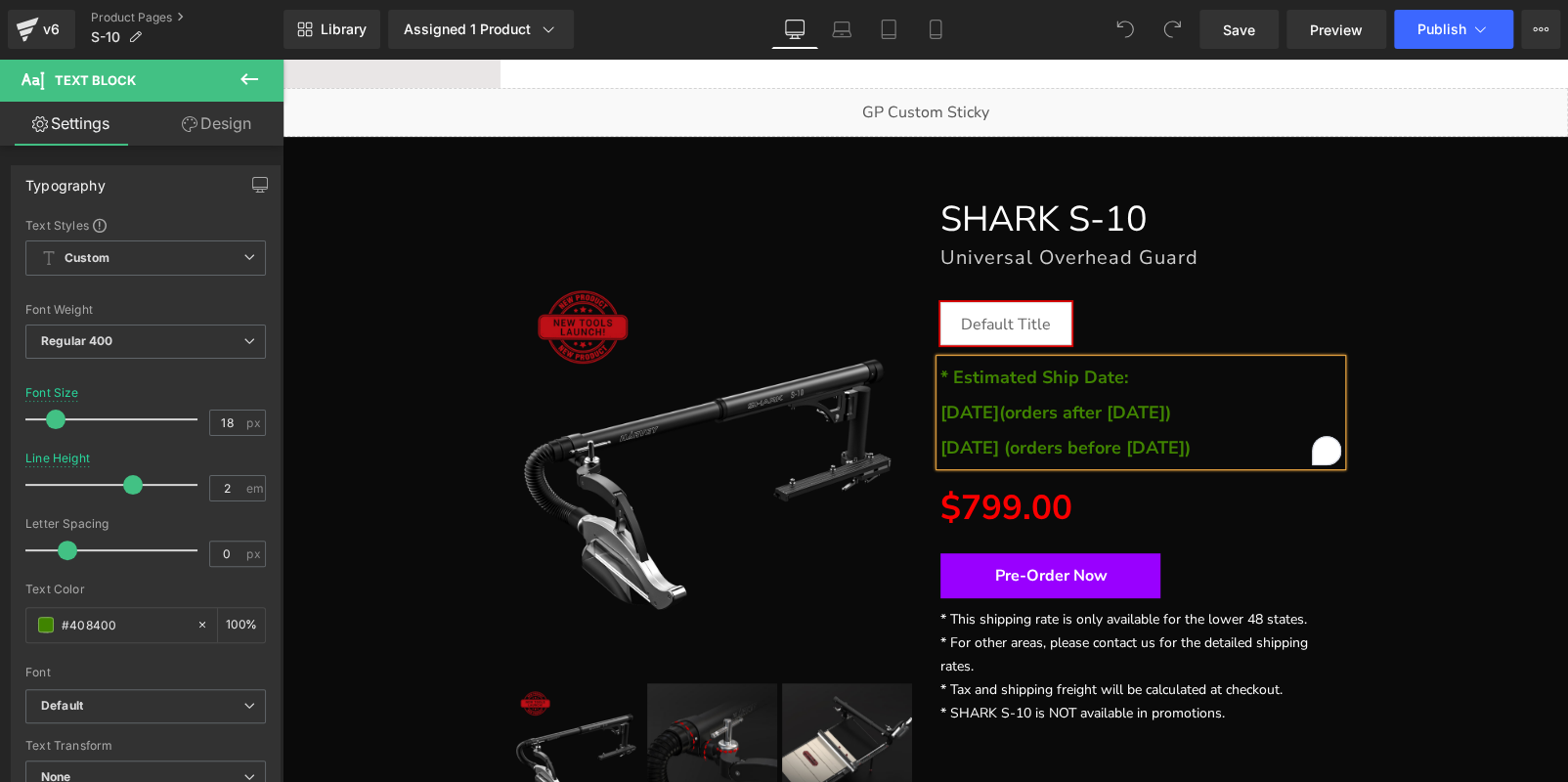
scroll to position [196, 0]
drag, startPoint x: 1113, startPoint y: 378, endPoint x: 954, endPoint y: 377, distance: 159.0
click at [954, 377] on strong "* Estimated Ship Date:" at bounding box center [1034, 377] width 188 height 24
click at [932, 37] on icon at bounding box center [936, 30] width 20 height 20
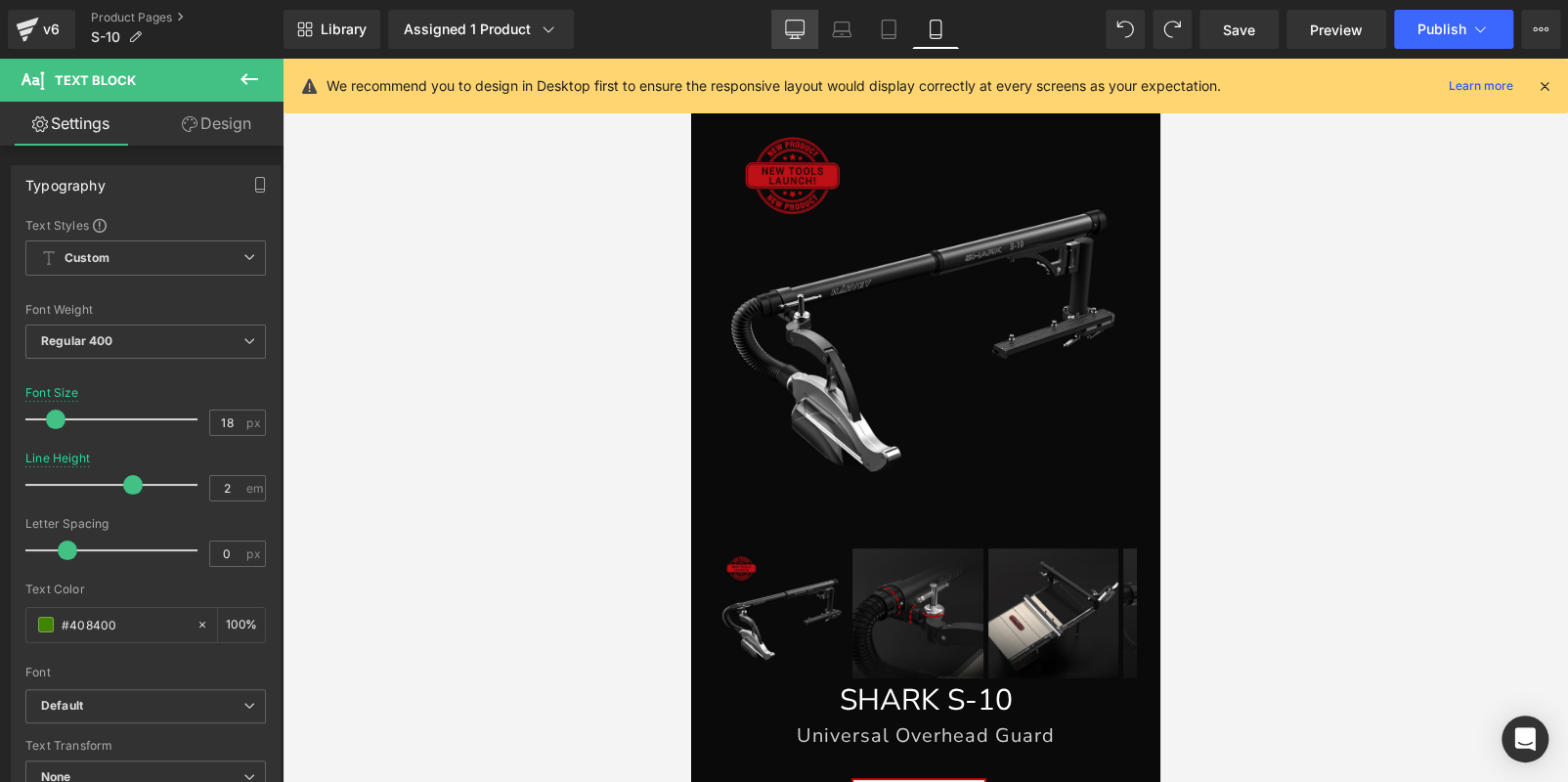
scroll to position [729, 0]
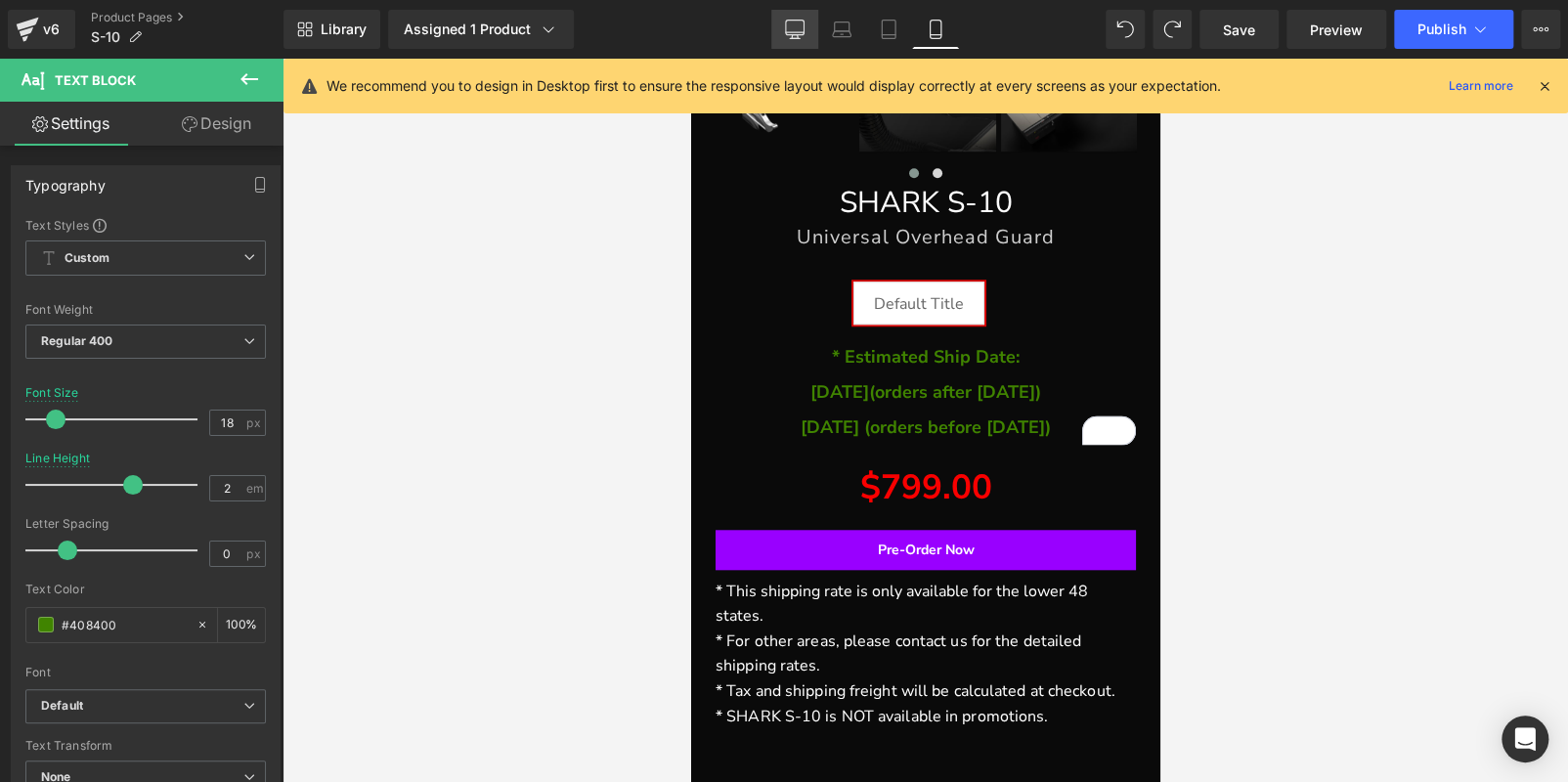
click at [800, 27] on icon at bounding box center [795, 30] width 20 height 20
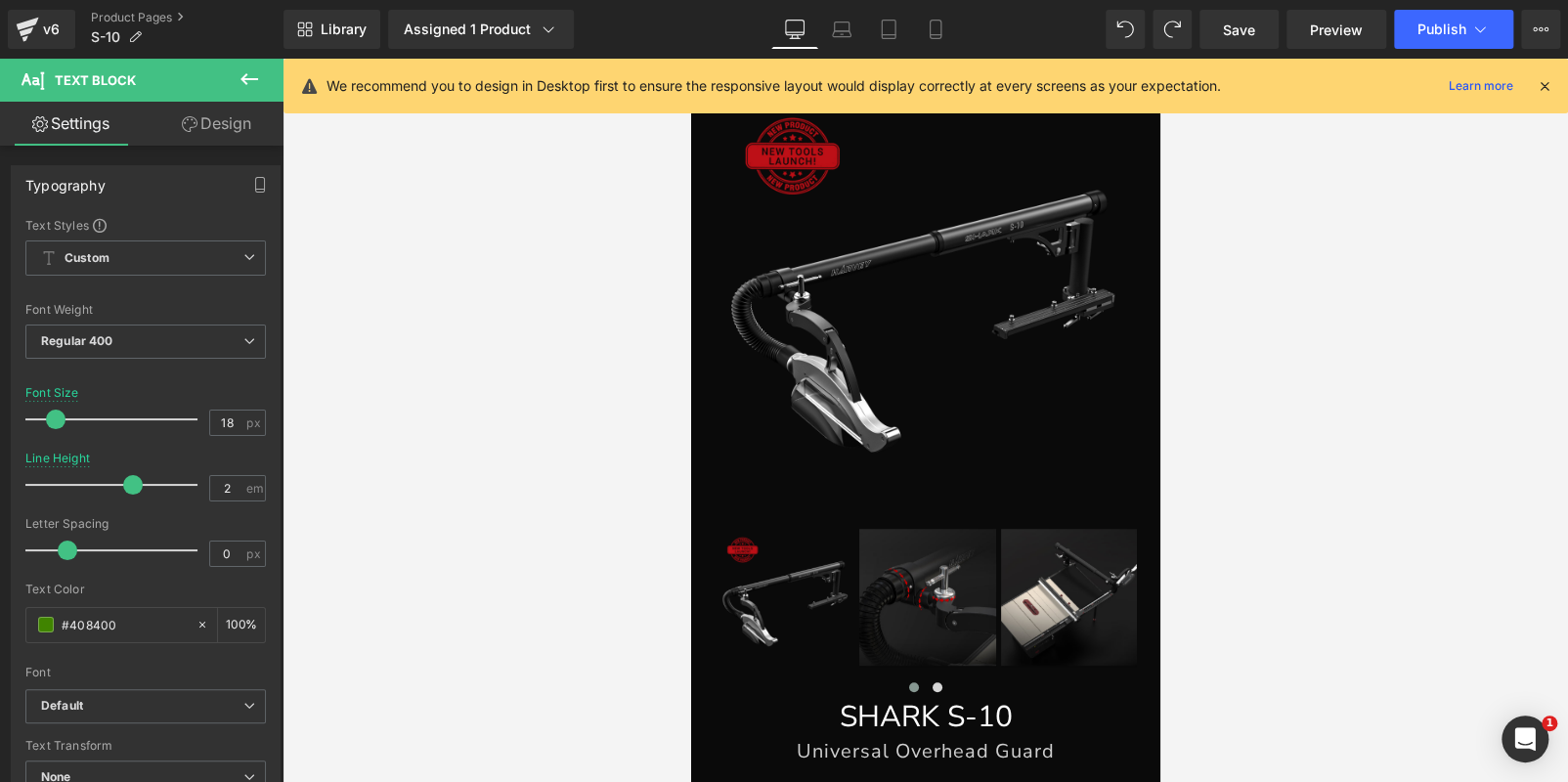
type input "100"
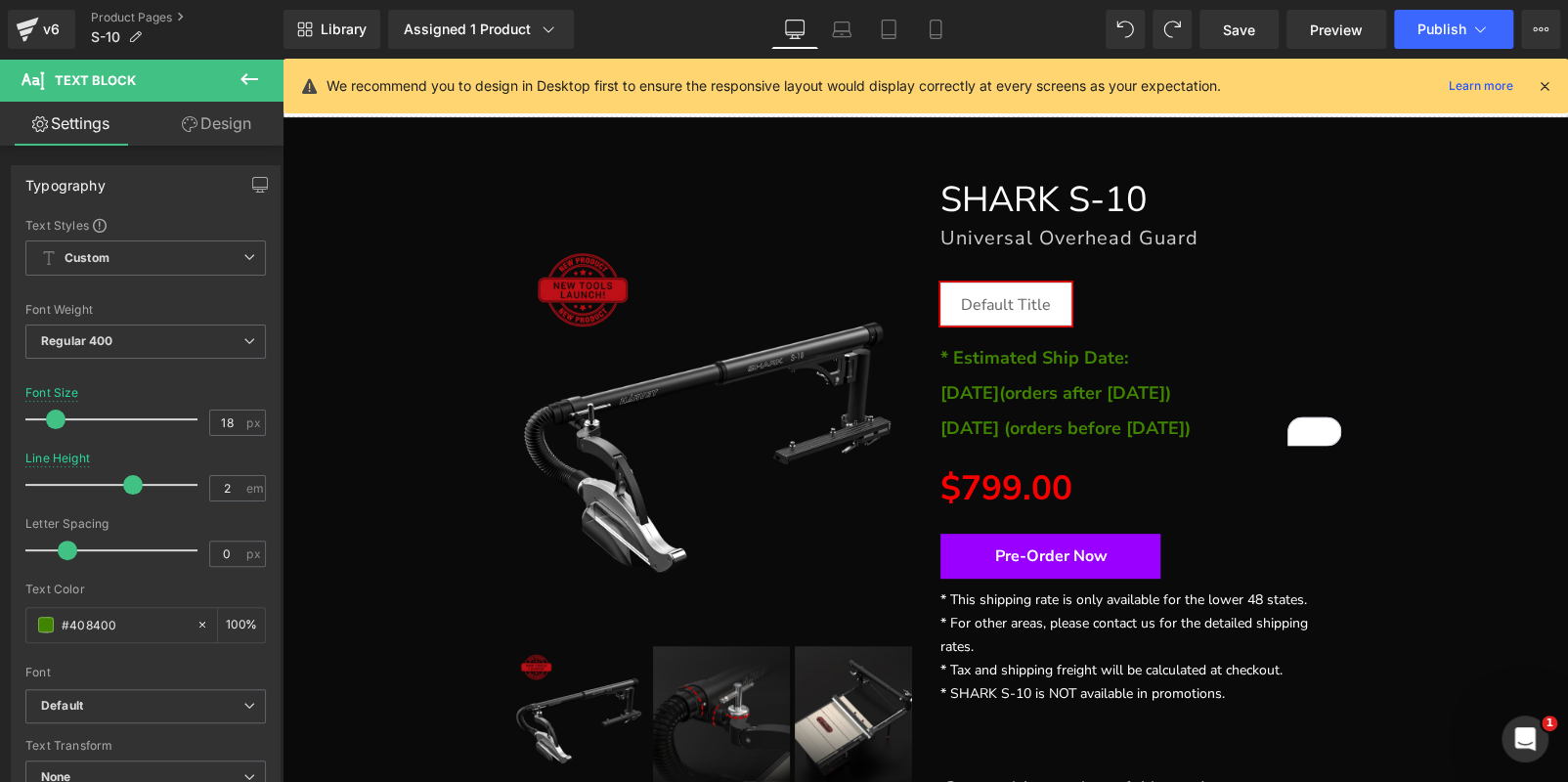
scroll to position [0, 0]
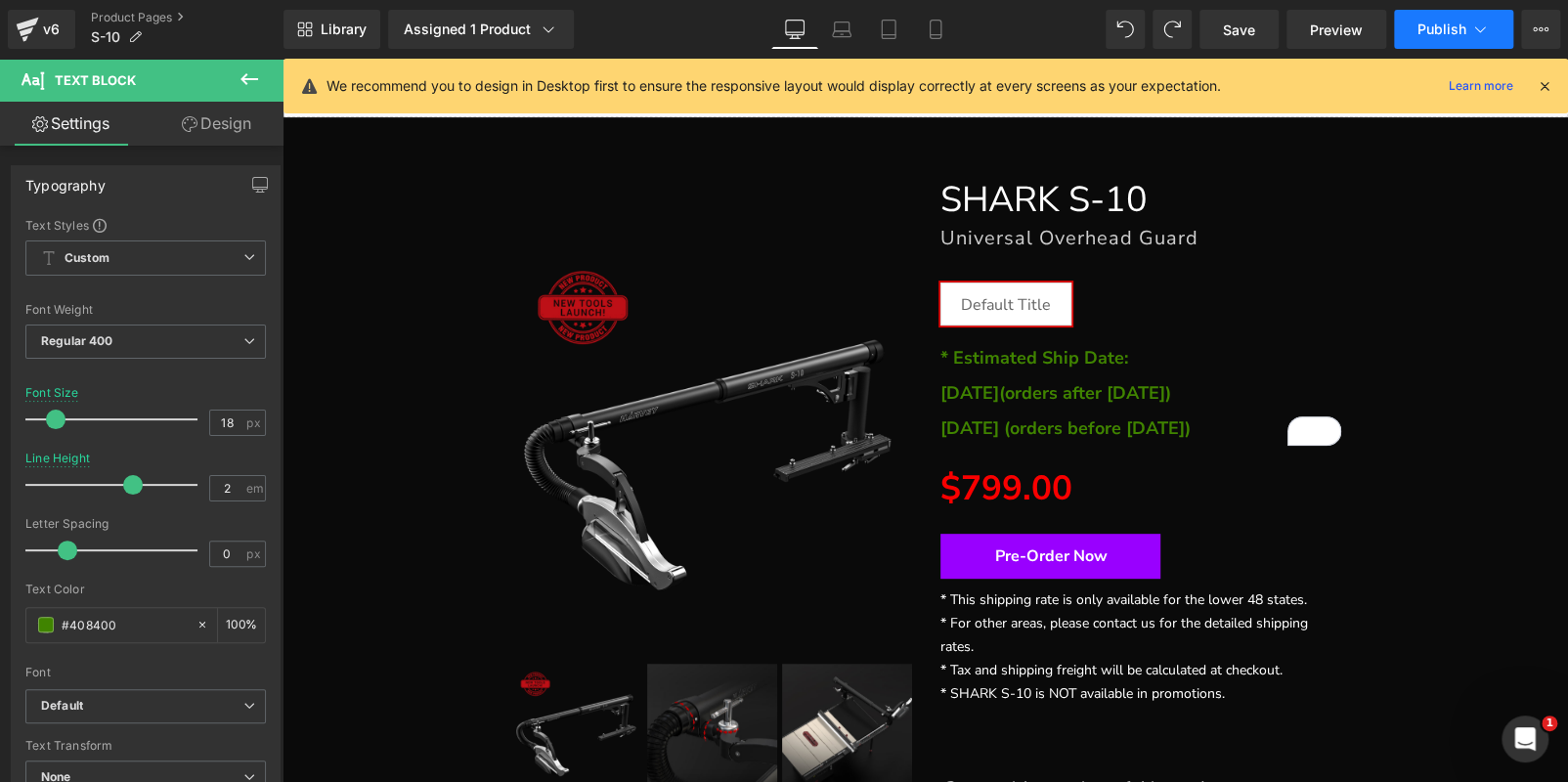
click at [1424, 41] on button "Publish" at bounding box center [1453, 30] width 119 height 39
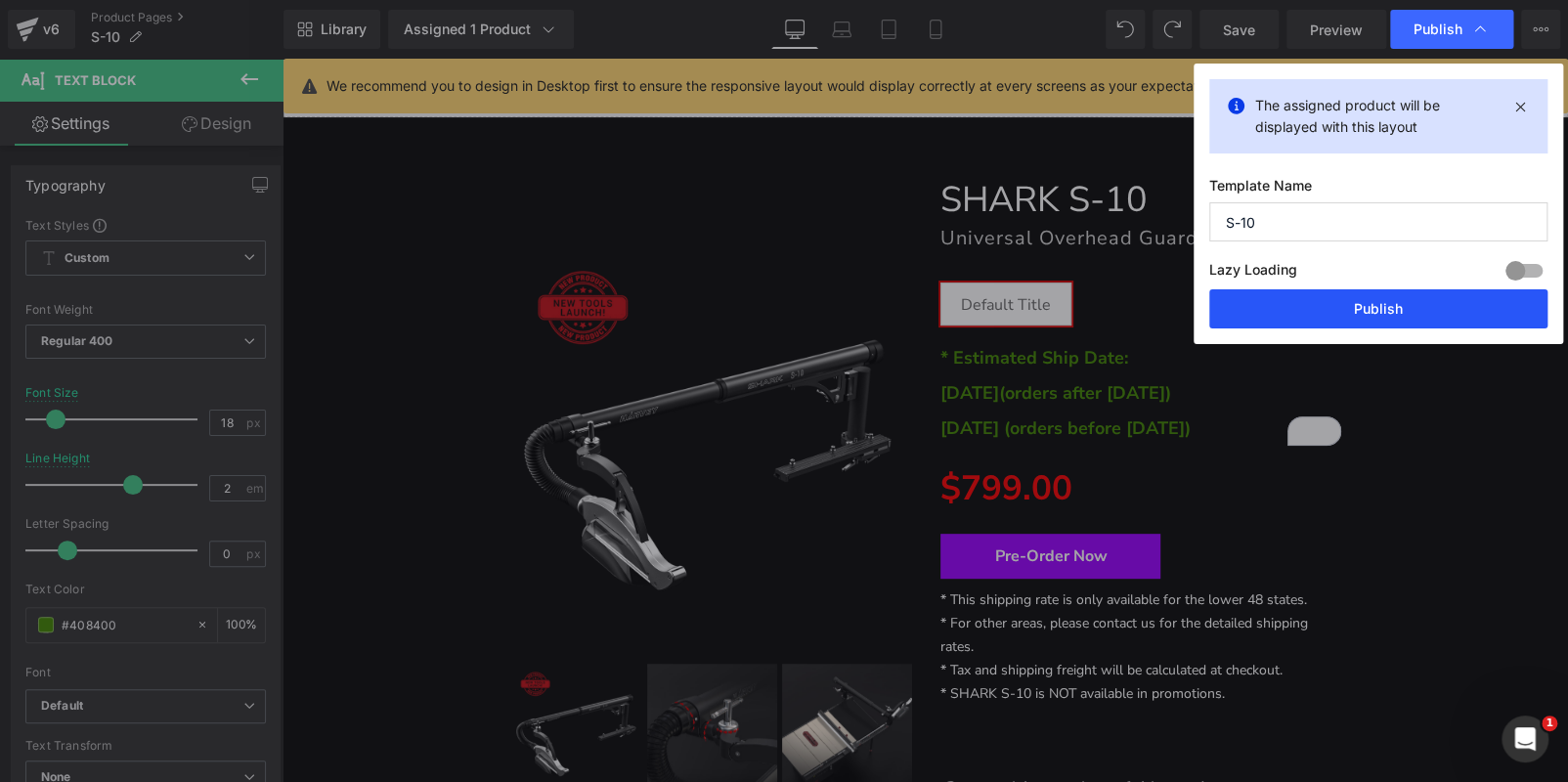
click at [1392, 299] on button "Publish" at bounding box center [1378, 309] width 338 height 39
